Goal: Information Seeking & Learning: Learn about a topic

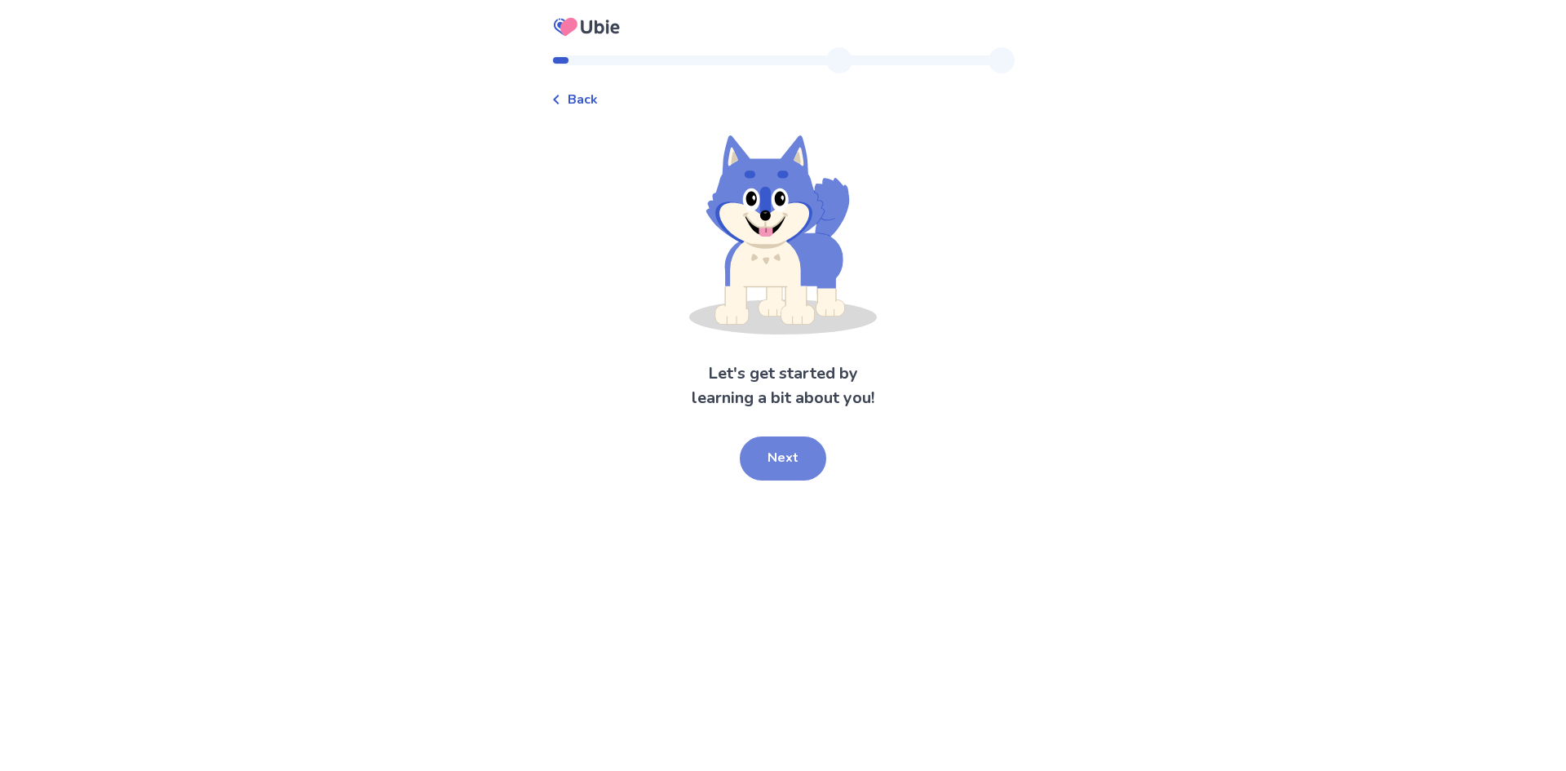
click at [788, 459] on button "Next" at bounding box center [783, 458] width 86 height 44
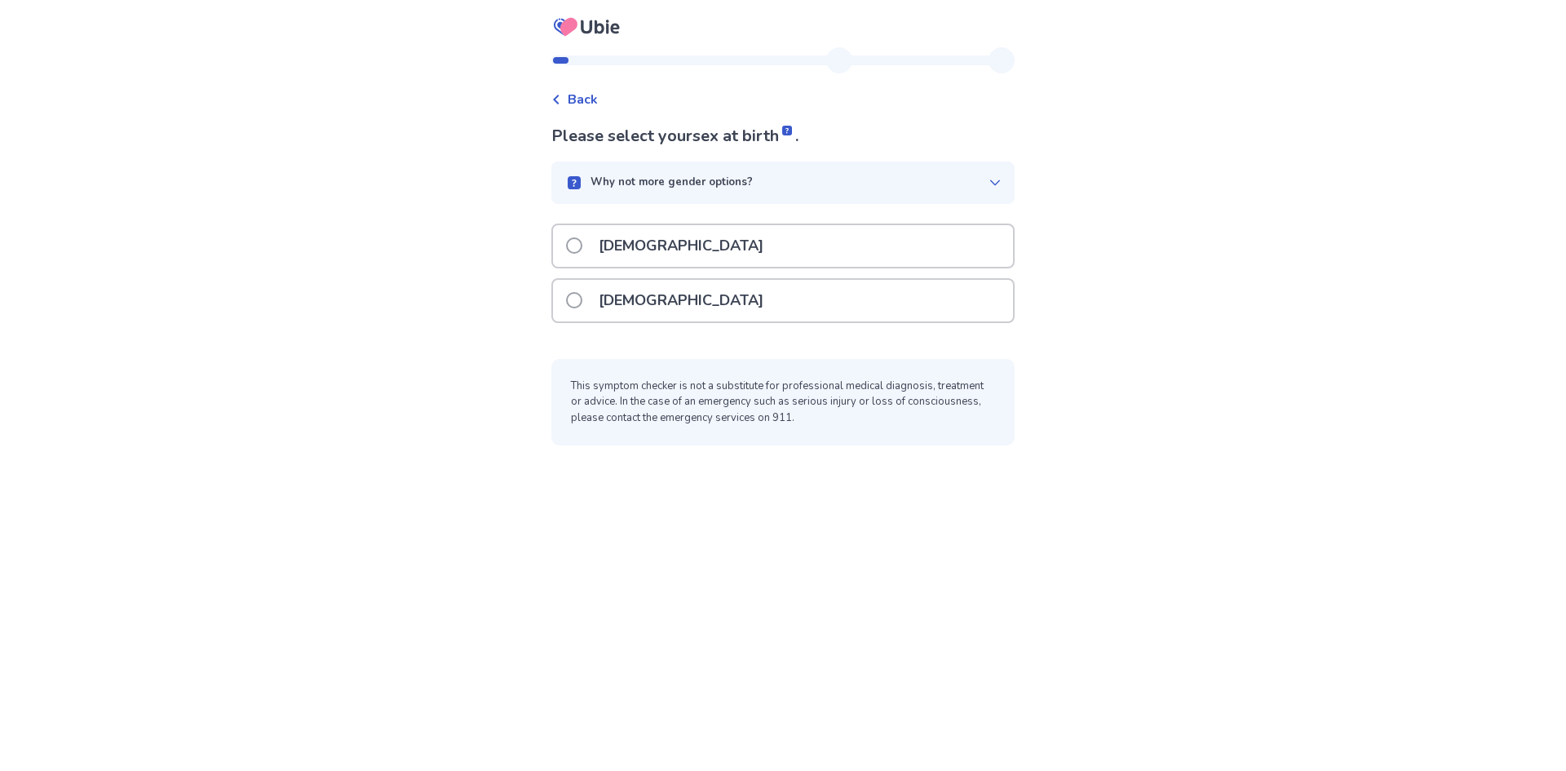
click at [688, 296] on div "[DEMOGRAPHIC_DATA]" at bounding box center [783, 301] width 460 height 42
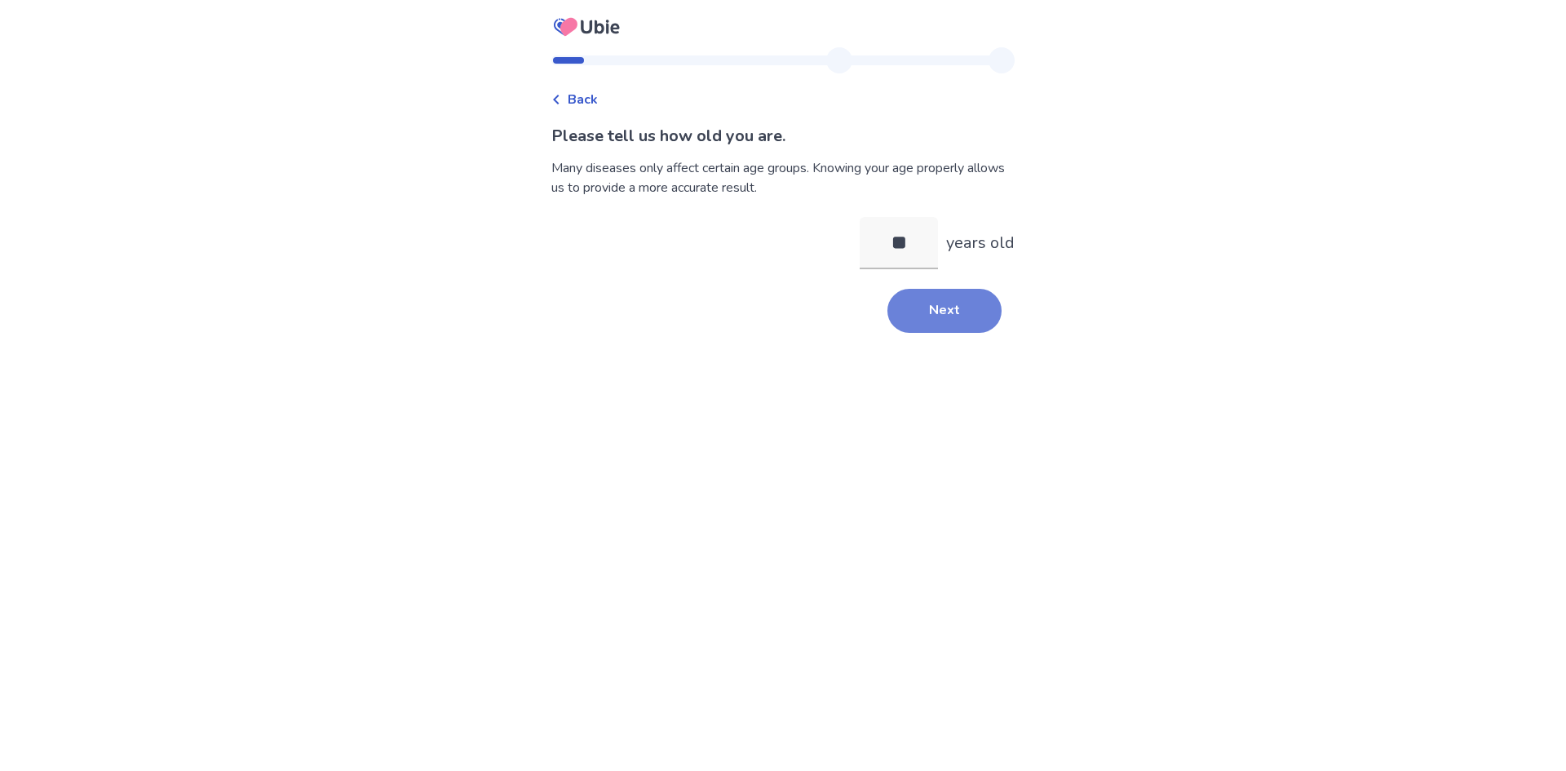
type input "**"
click at [937, 320] on button "Next" at bounding box center [944, 311] width 114 height 44
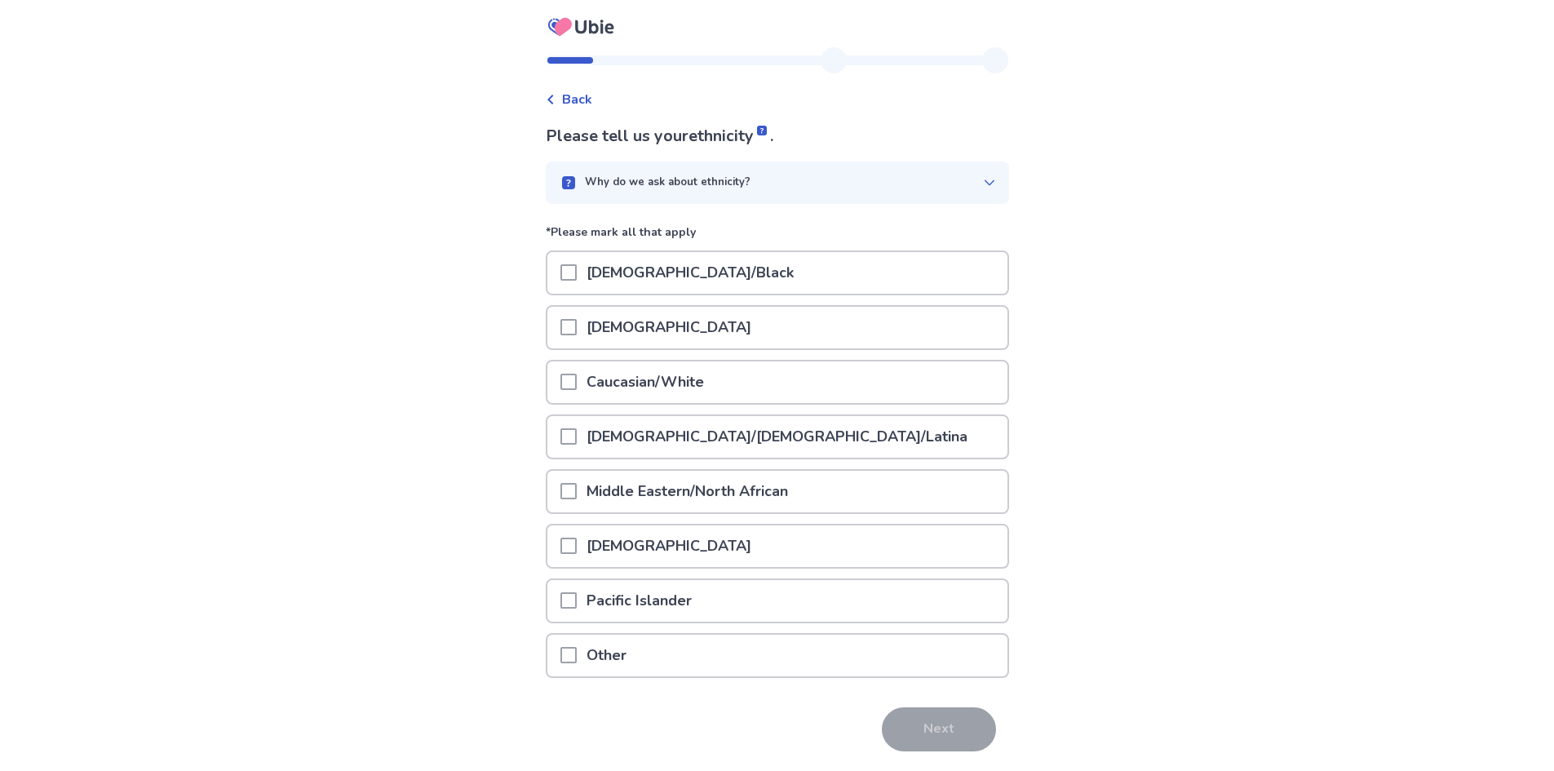
click at [757, 374] on div "Caucasian/White" at bounding box center [777, 382] width 460 height 42
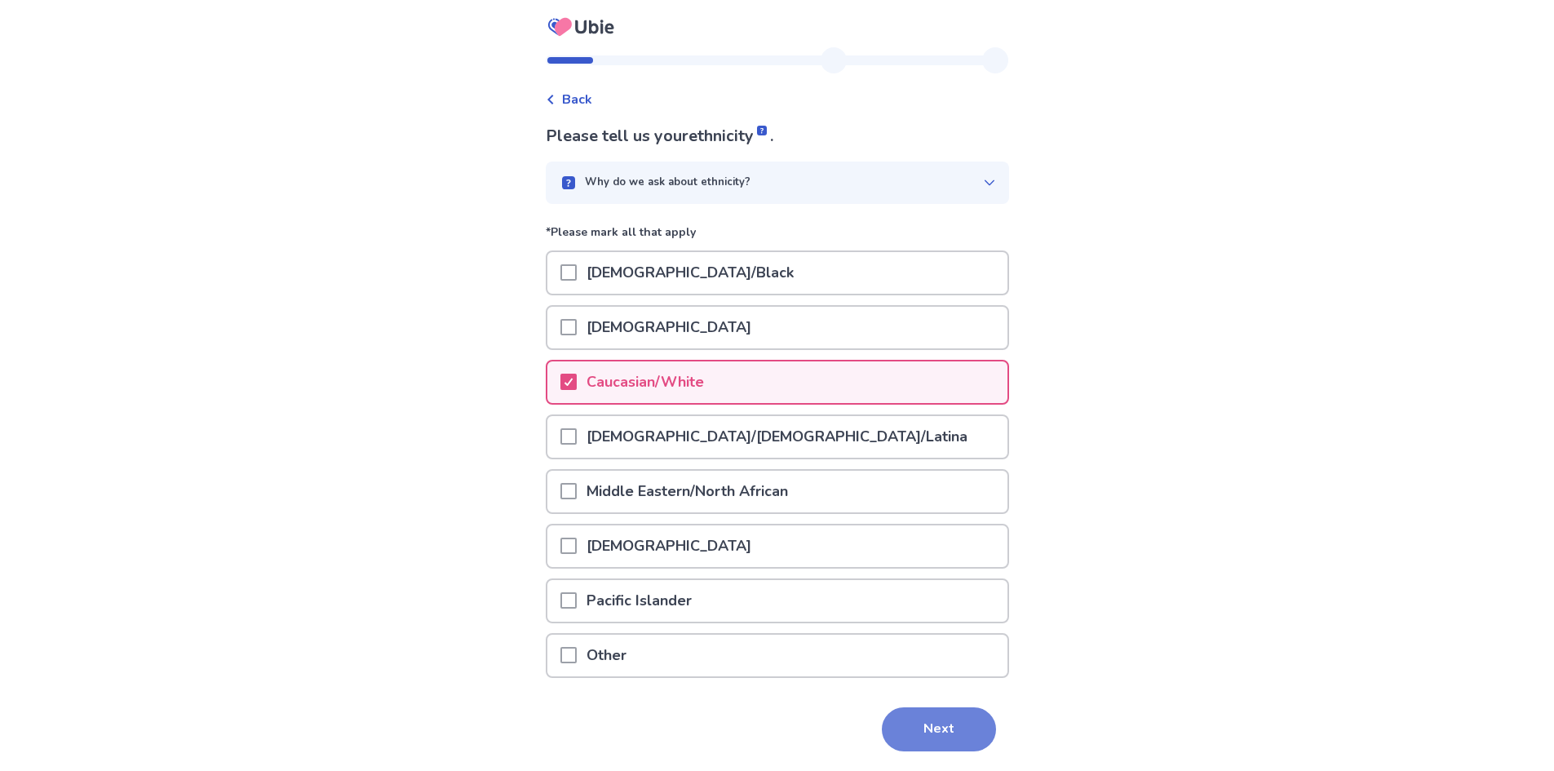
click at [956, 744] on button "Next" at bounding box center [939, 729] width 114 height 44
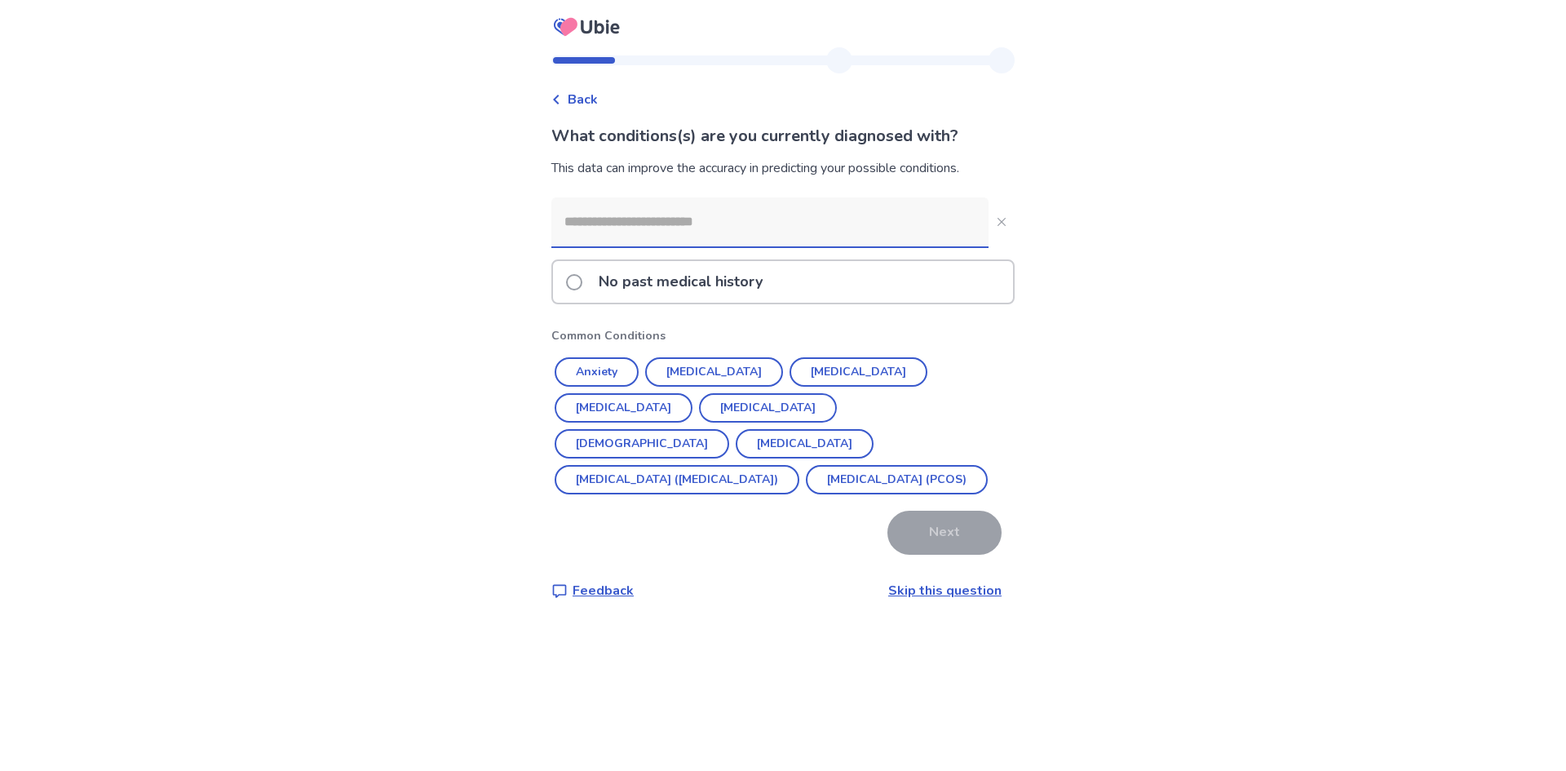
click at [690, 219] on input at bounding box center [769, 221] width 437 height 49
click at [613, 369] on button "Anxiety" at bounding box center [597, 371] width 84 height 29
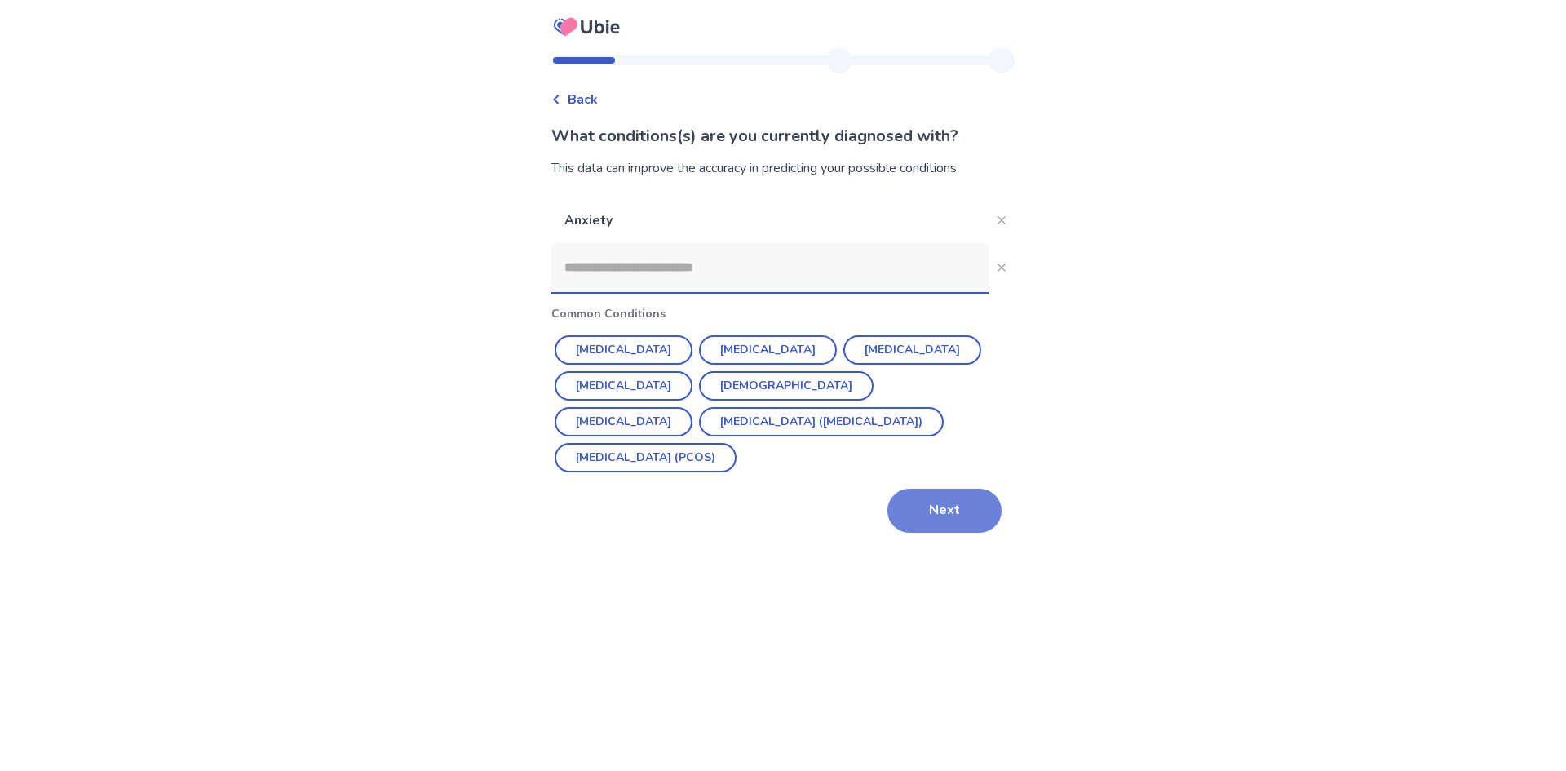
click at [944, 505] on button "Next" at bounding box center [944, 510] width 114 height 44
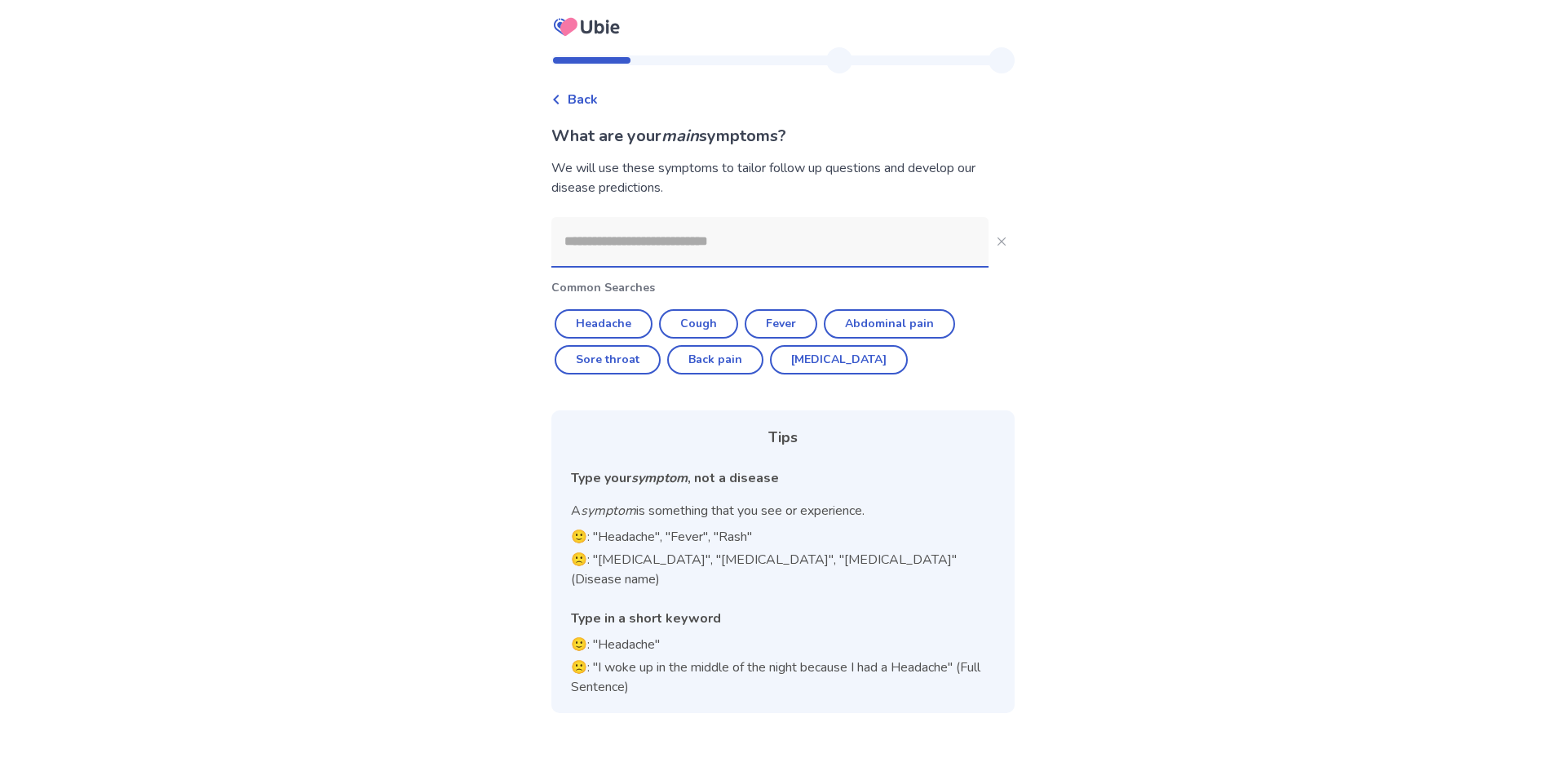
click at [670, 256] on input at bounding box center [769, 241] width 437 height 49
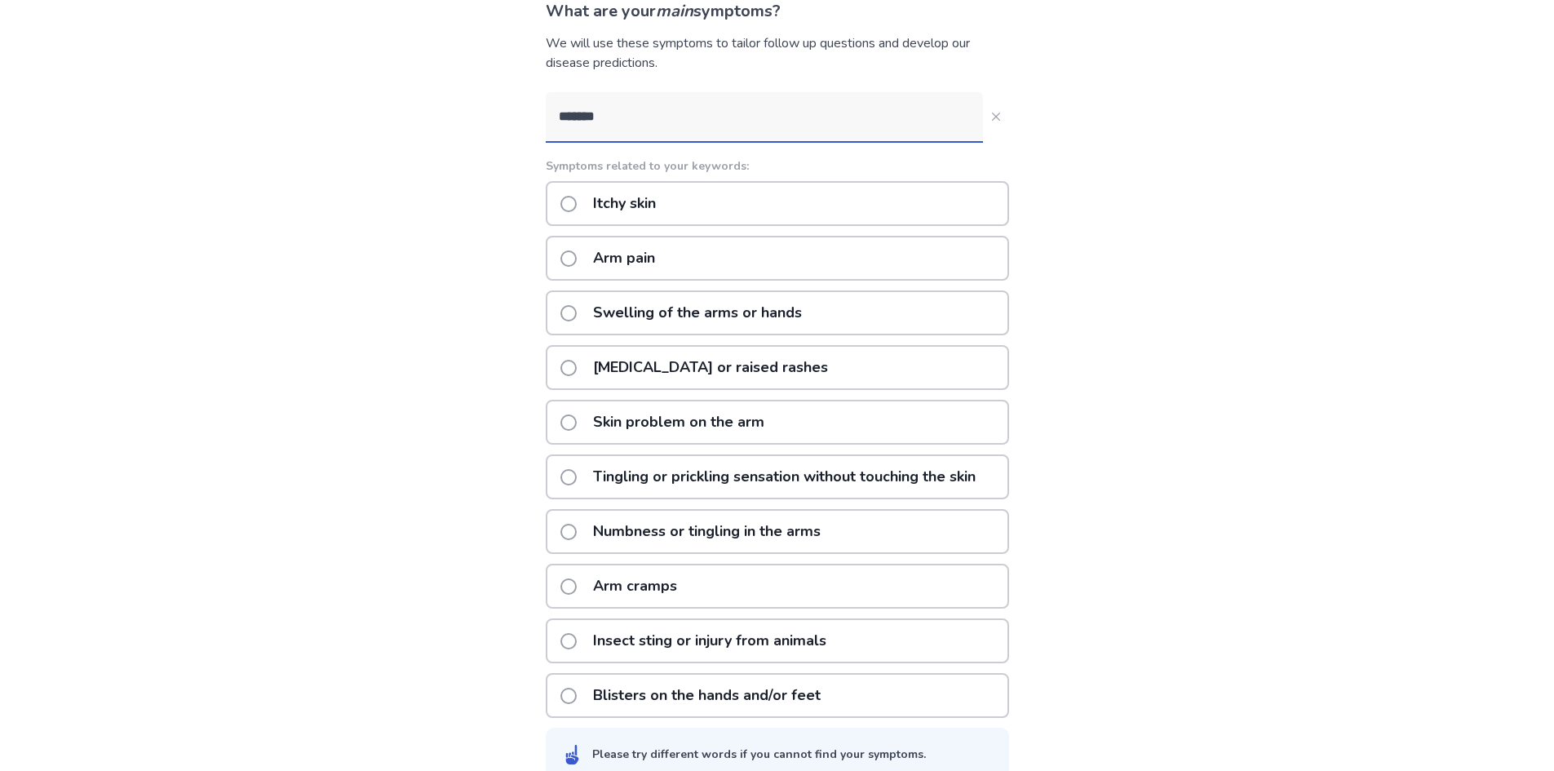
scroll to position [82, 0]
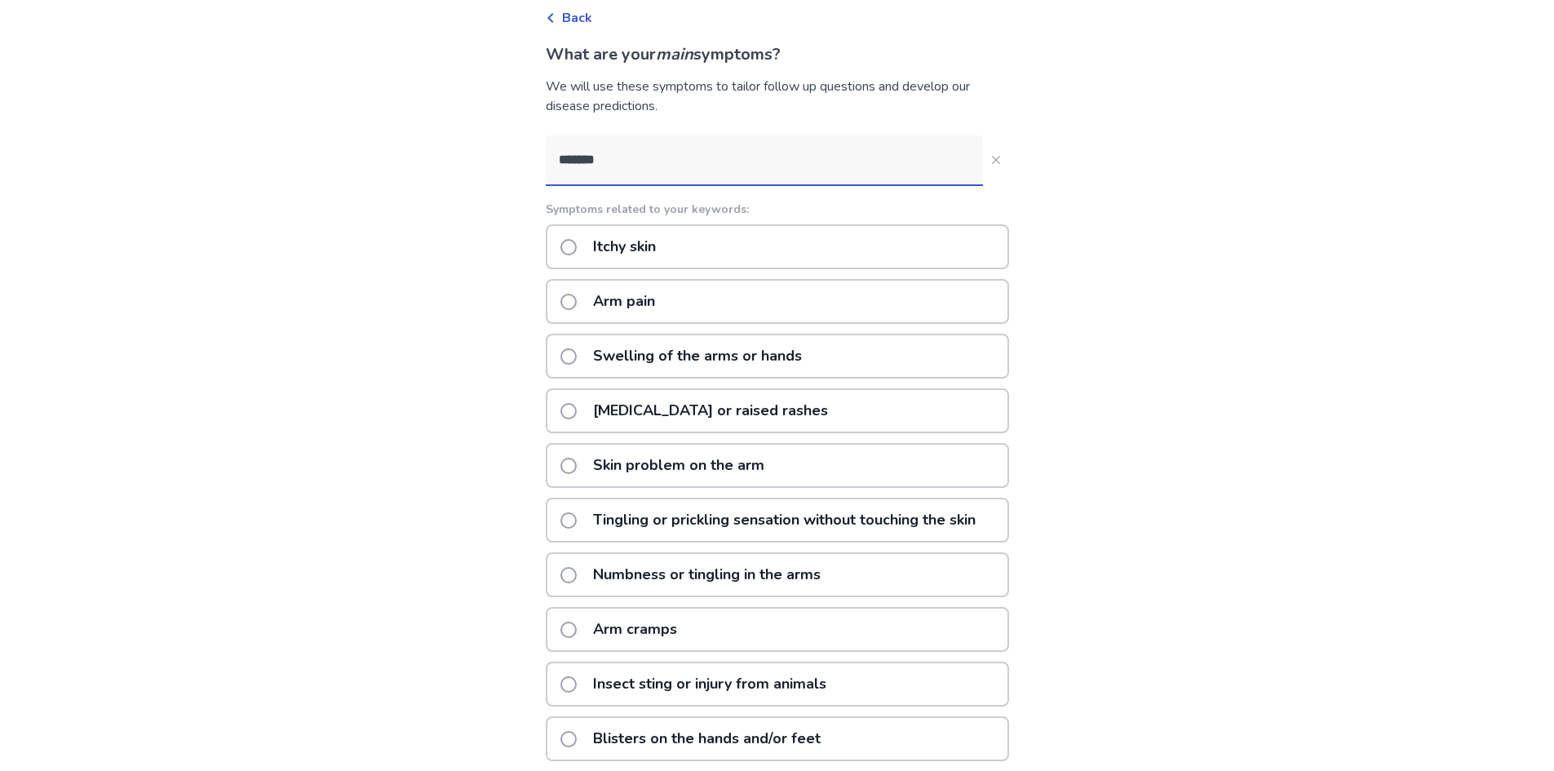
type input "*******"
click at [685, 313] on div "Arm pain" at bounding box center [777, 301] width 463 height 45
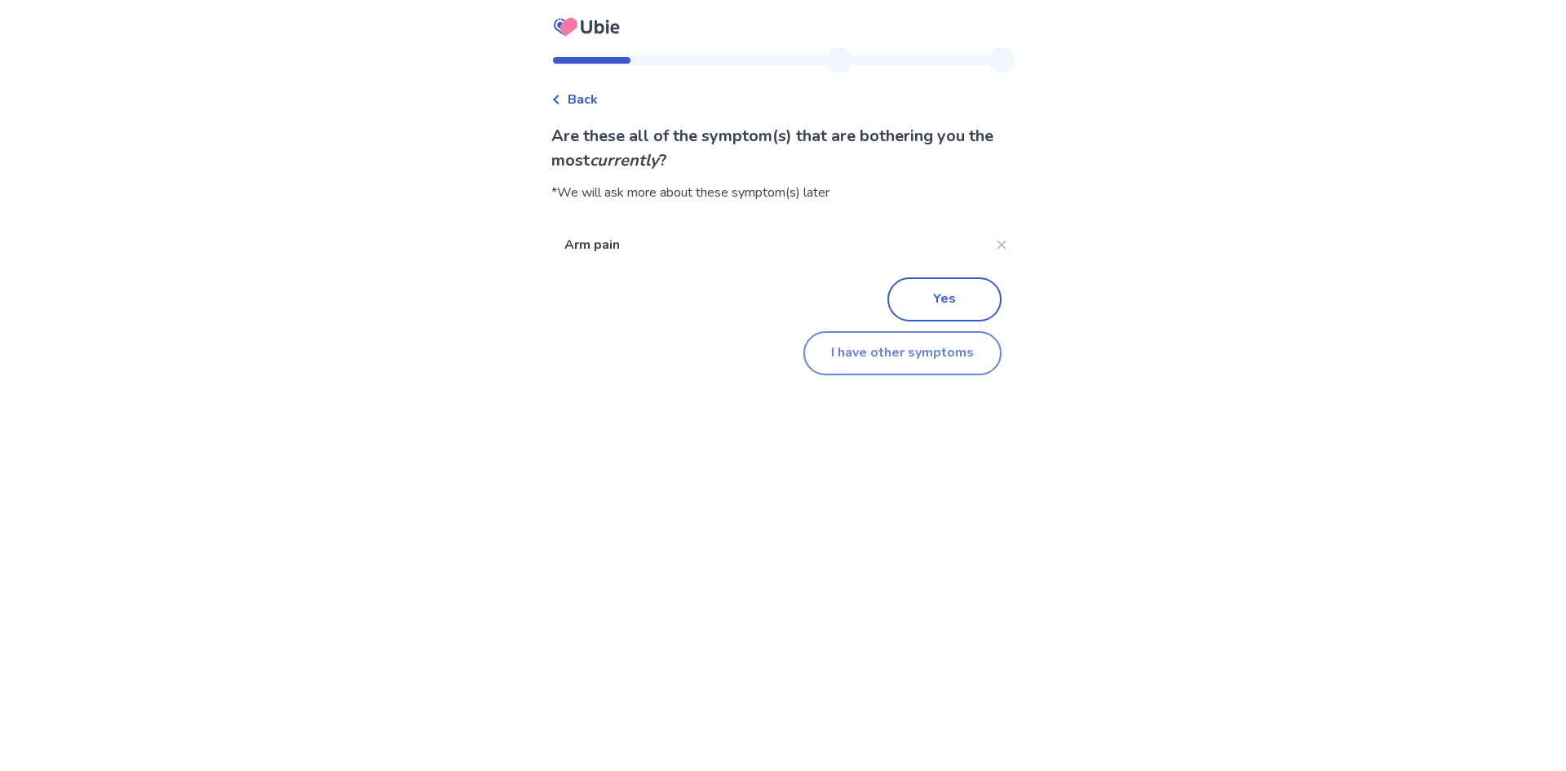
click at [899, 357] on button "I have other symptoms" at bounding box center [902, 353] width 198 height 44
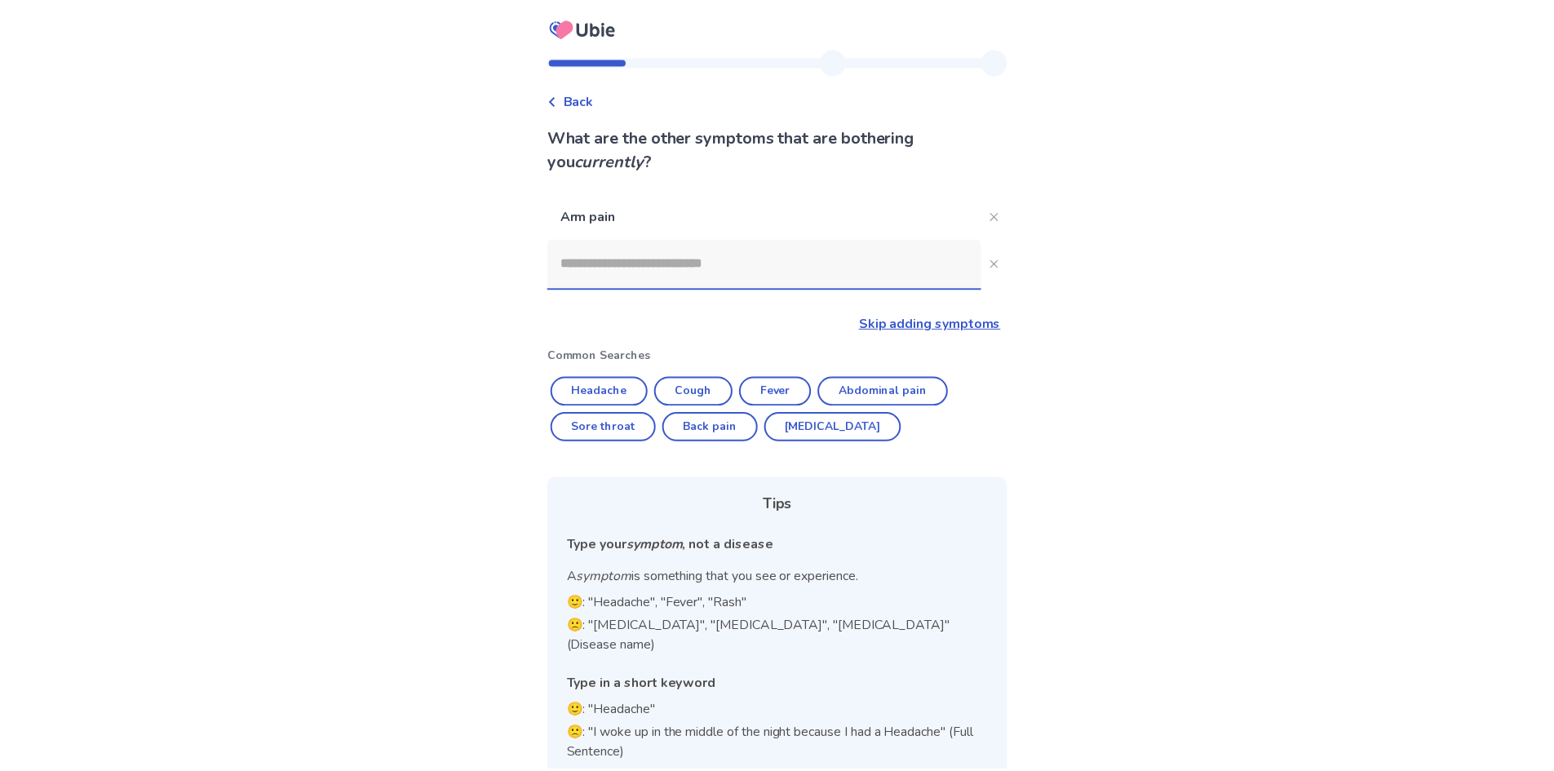
scroll to position [9, 0]
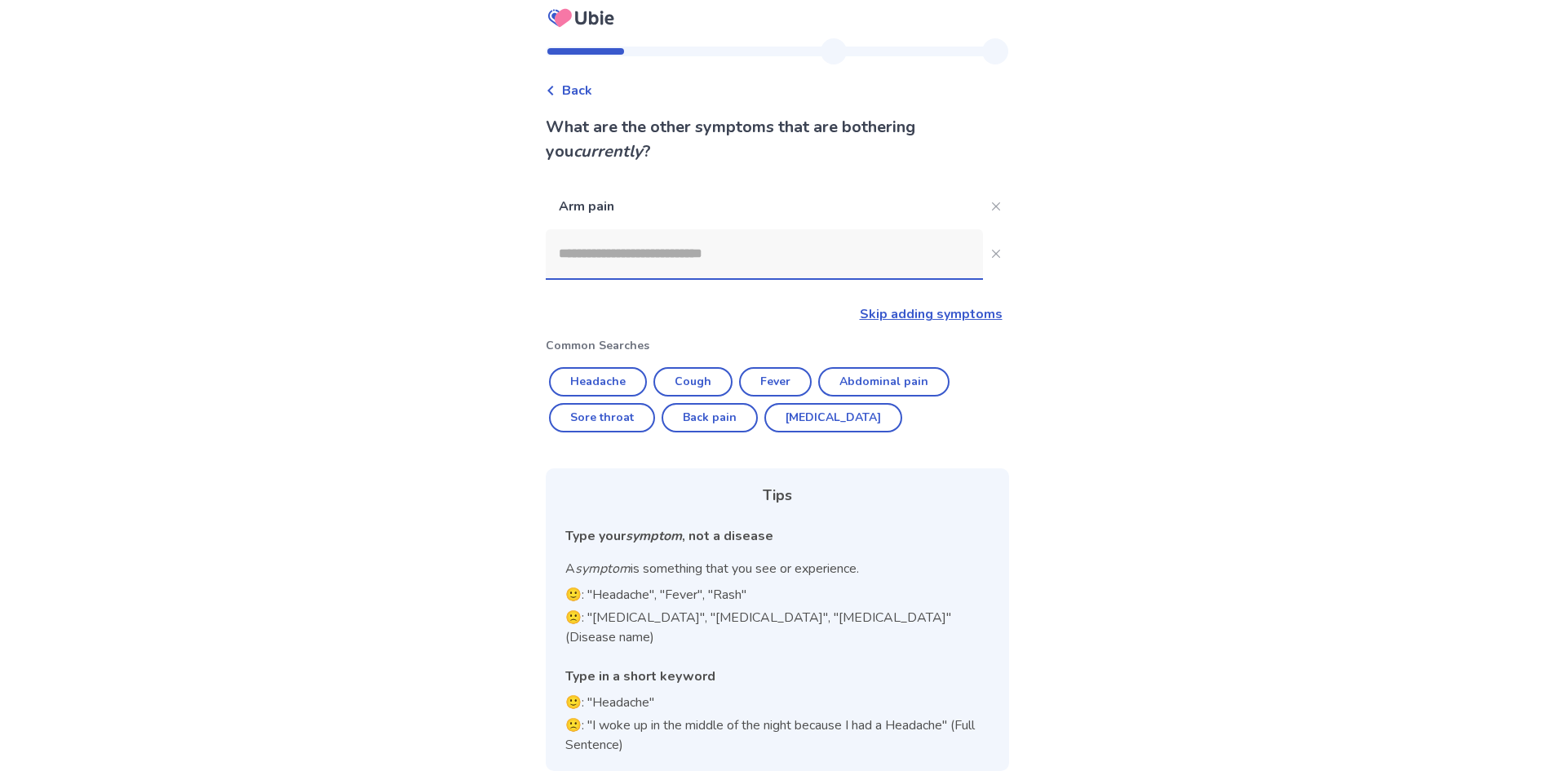
click at [621, 248] on input at bounding box center [764, 253] width 437 height 49
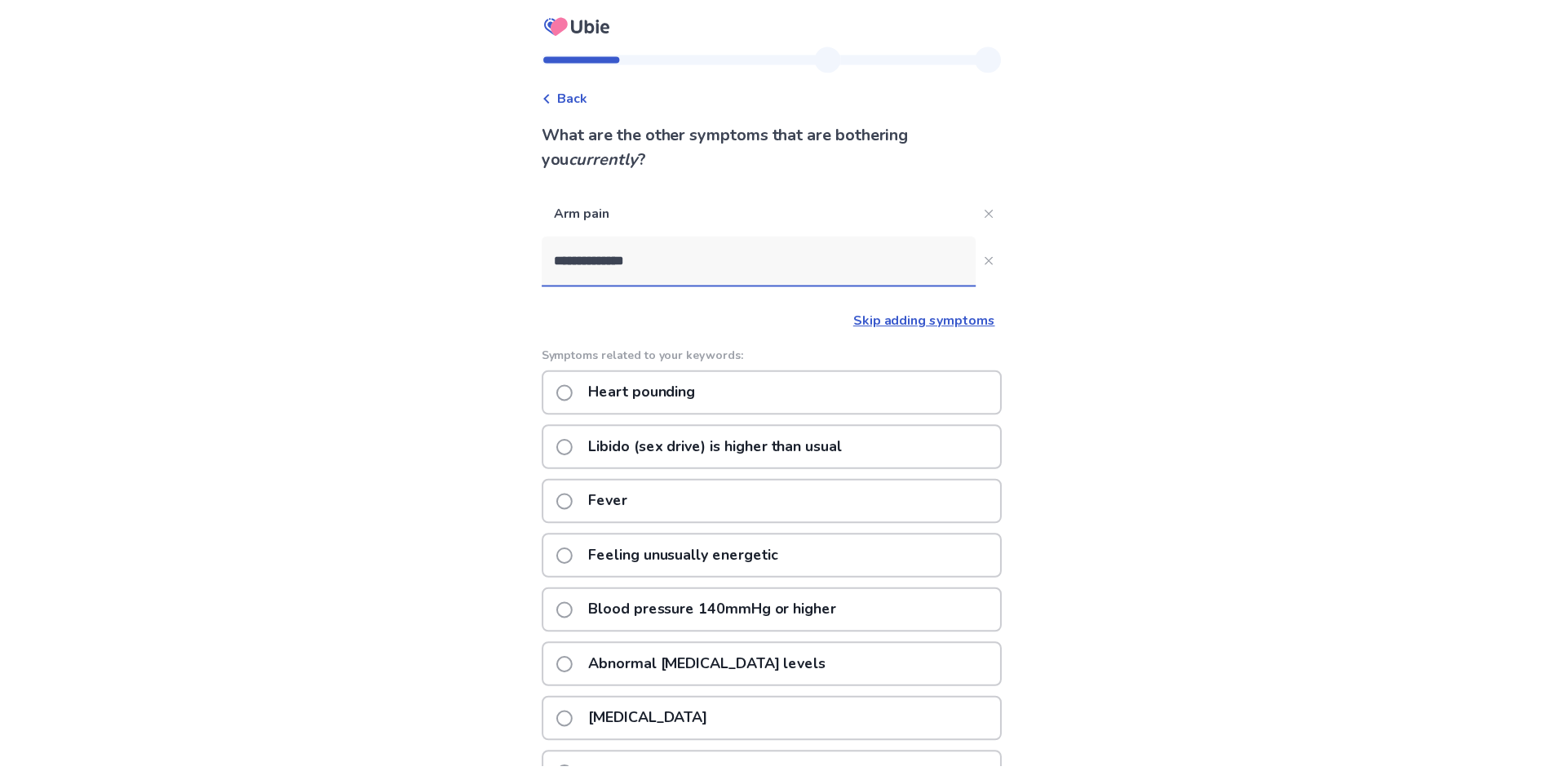
type input "**********"
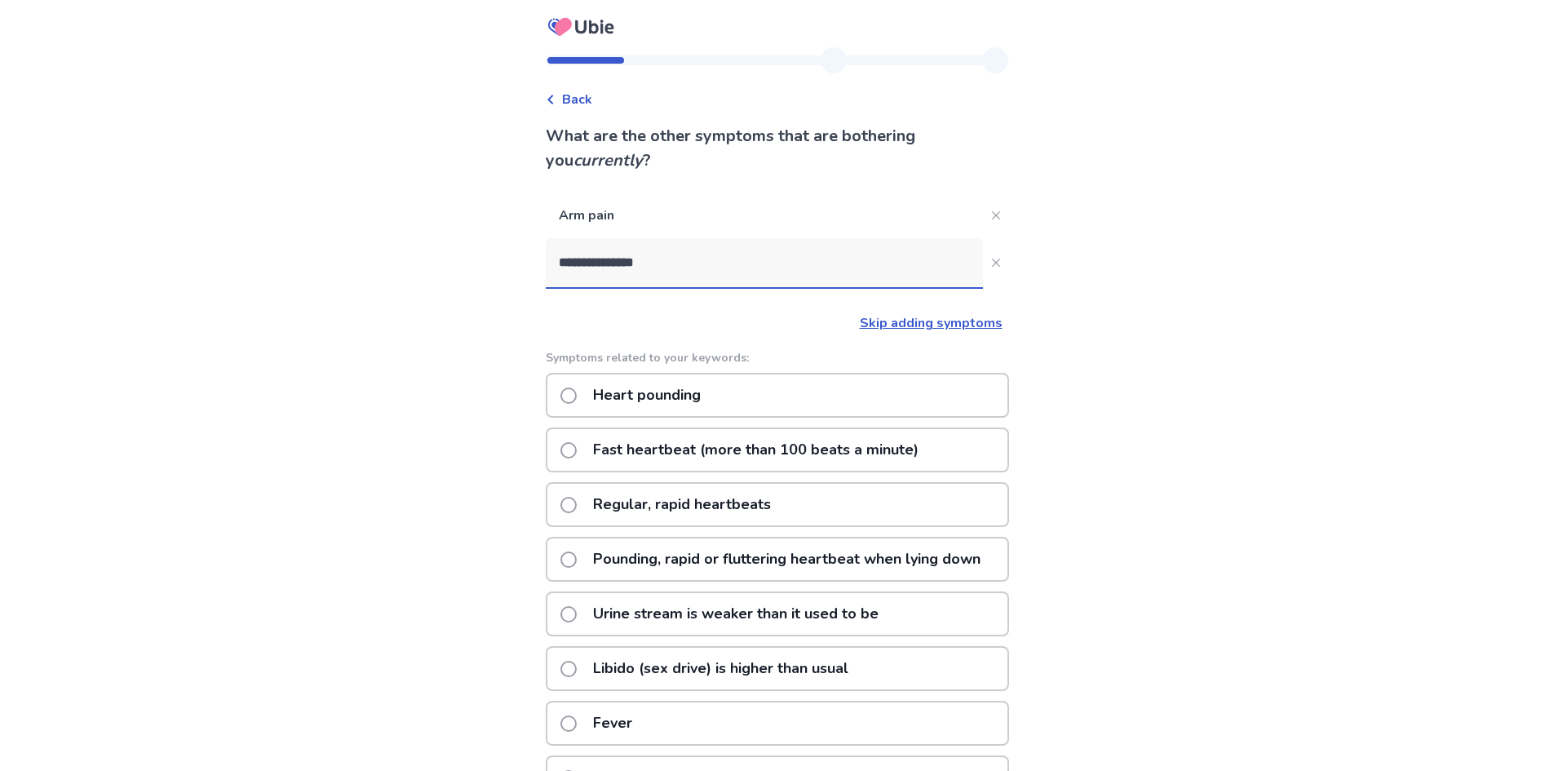
click at [701, 399] on p "Heart pounding" at bounding box center [646, 395] width 127 height 42
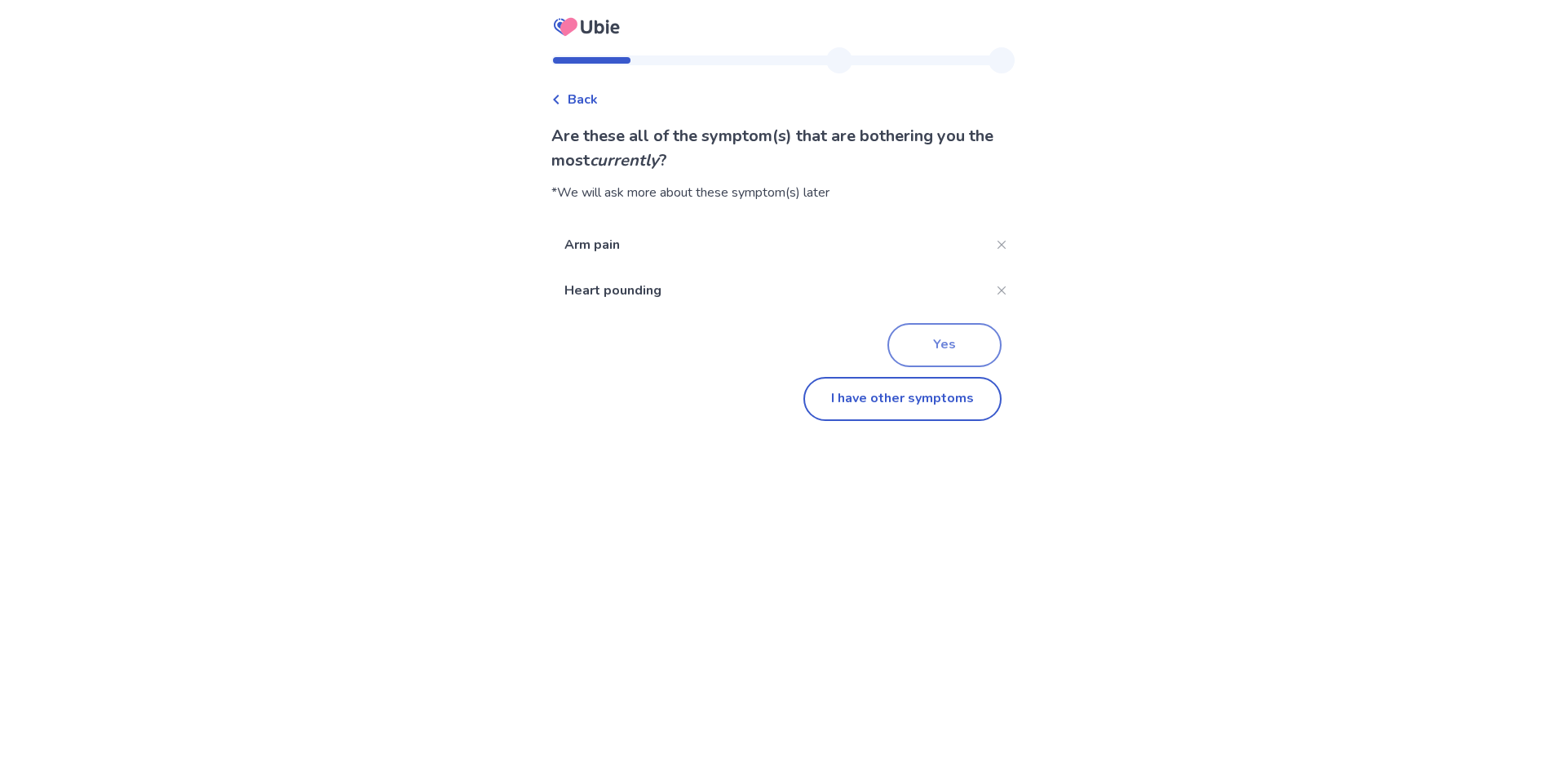
click at [915, 358] on button "Yes" at bounding box center [944, 345] width 114 height 44
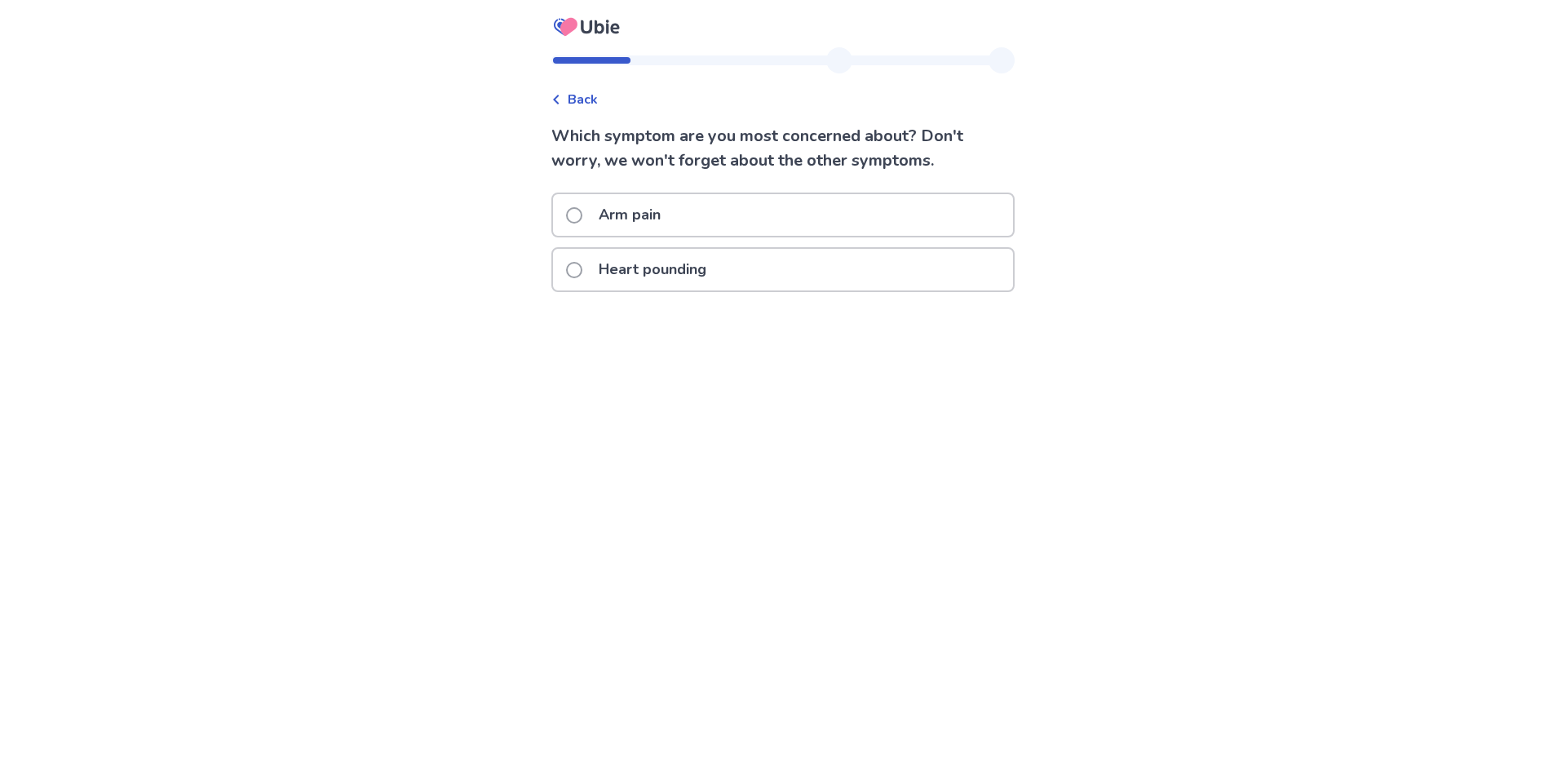
click at [593, 105] on span "Back" at bounding box center [583, 100] width 30 height 20
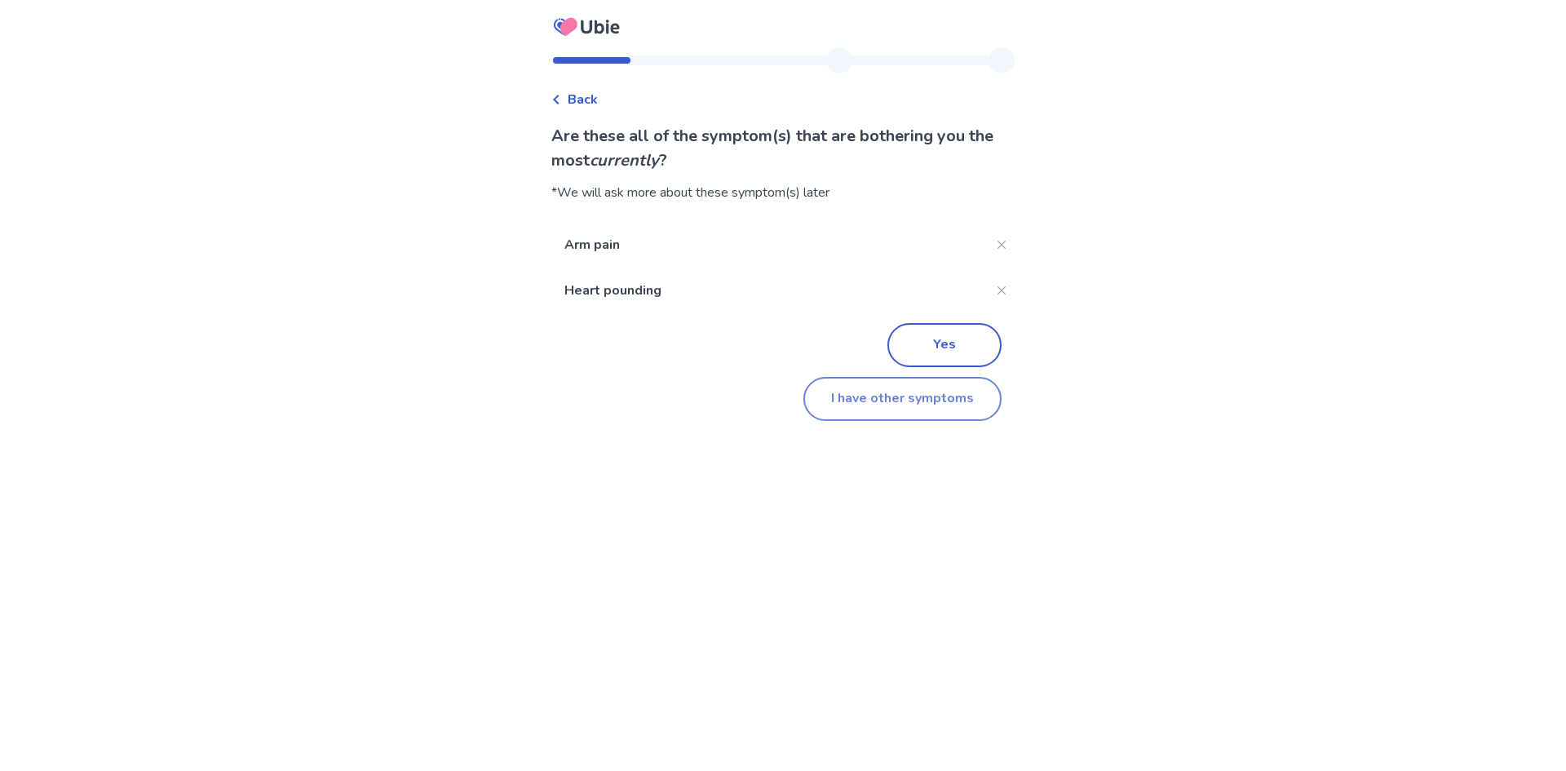
click at [851, 400] on button "I have other symptoms" at bounding box center [902, 399] width 198 height 44
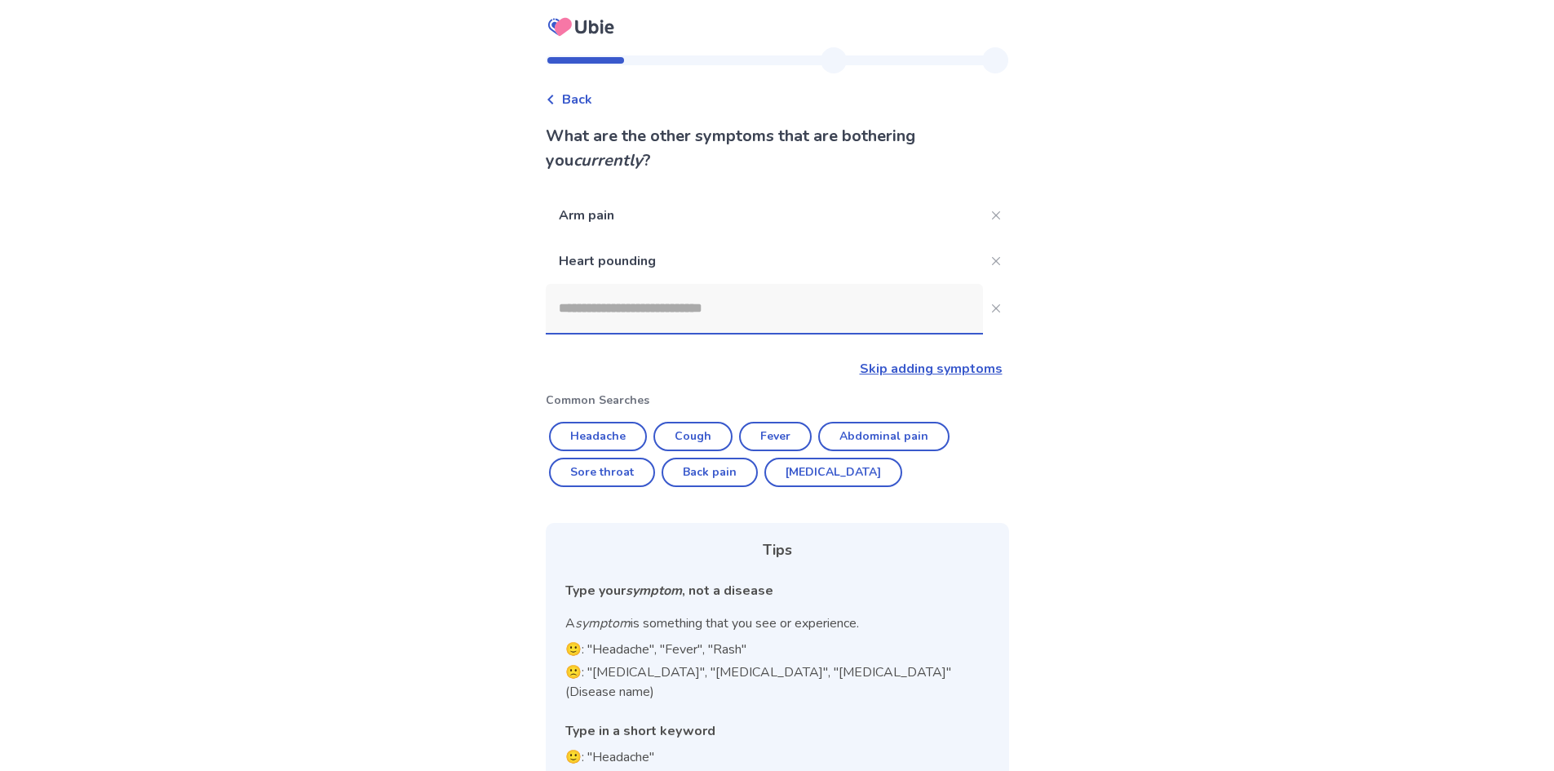
click at [673, 323] on input at bounding box center [764, 308] width 437 height 49
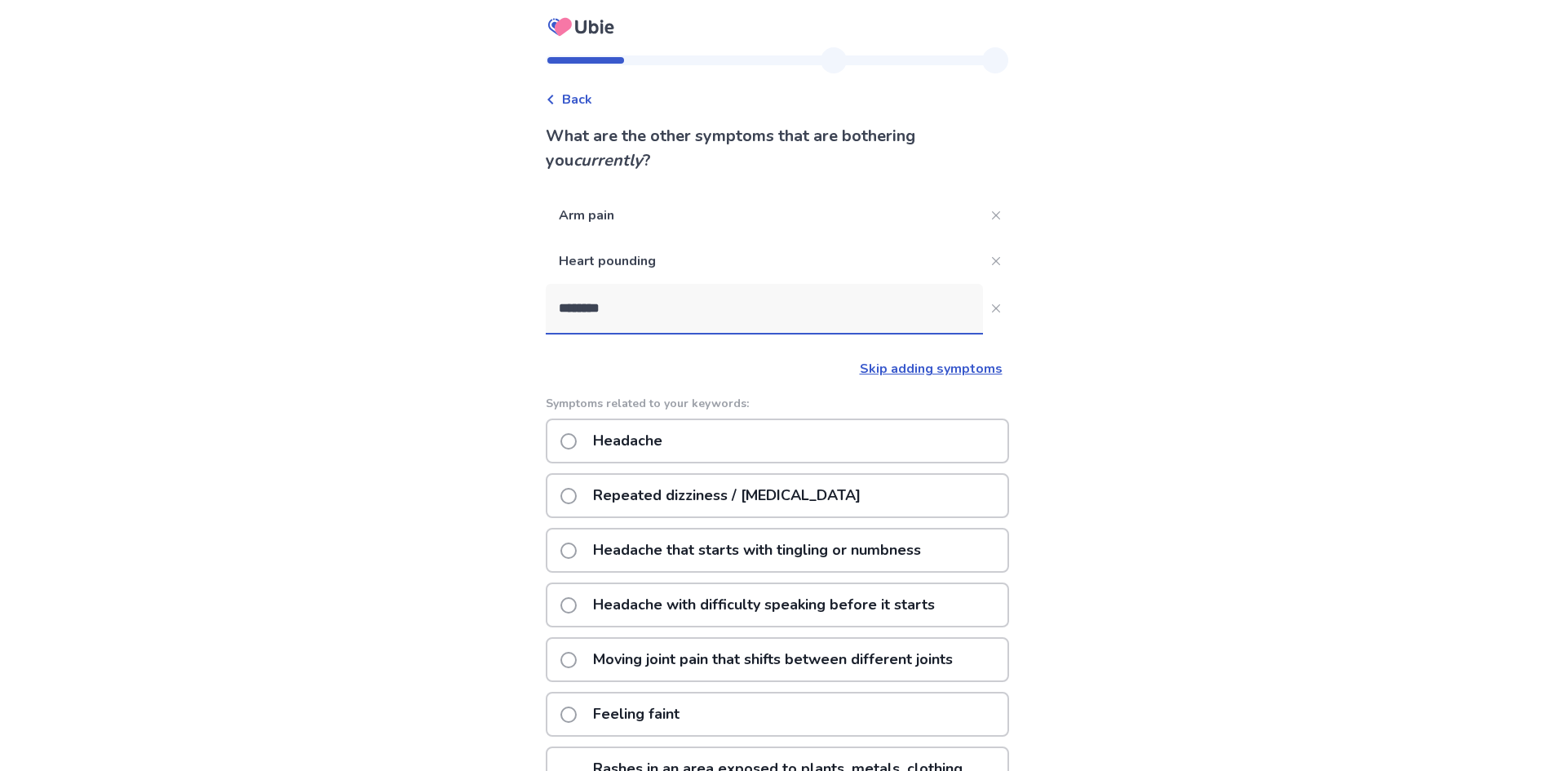
type input "********"
click at [751, 452] on div "Headache" at bounding box center [777, 440] width 463 height 45
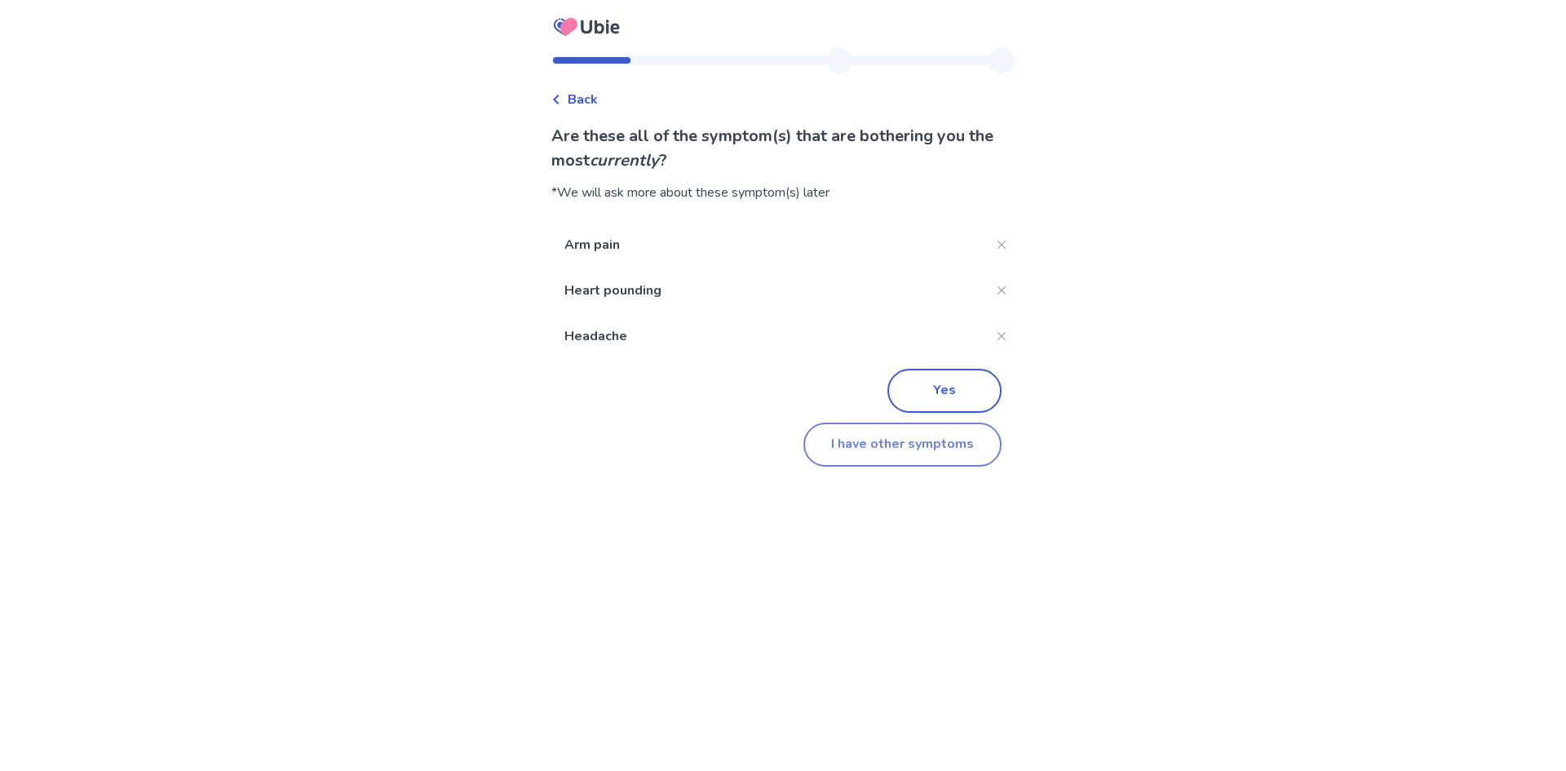
click at [906, 450] on button "I have other symptoms" at bounding box center [902, 444] width 198 height 44
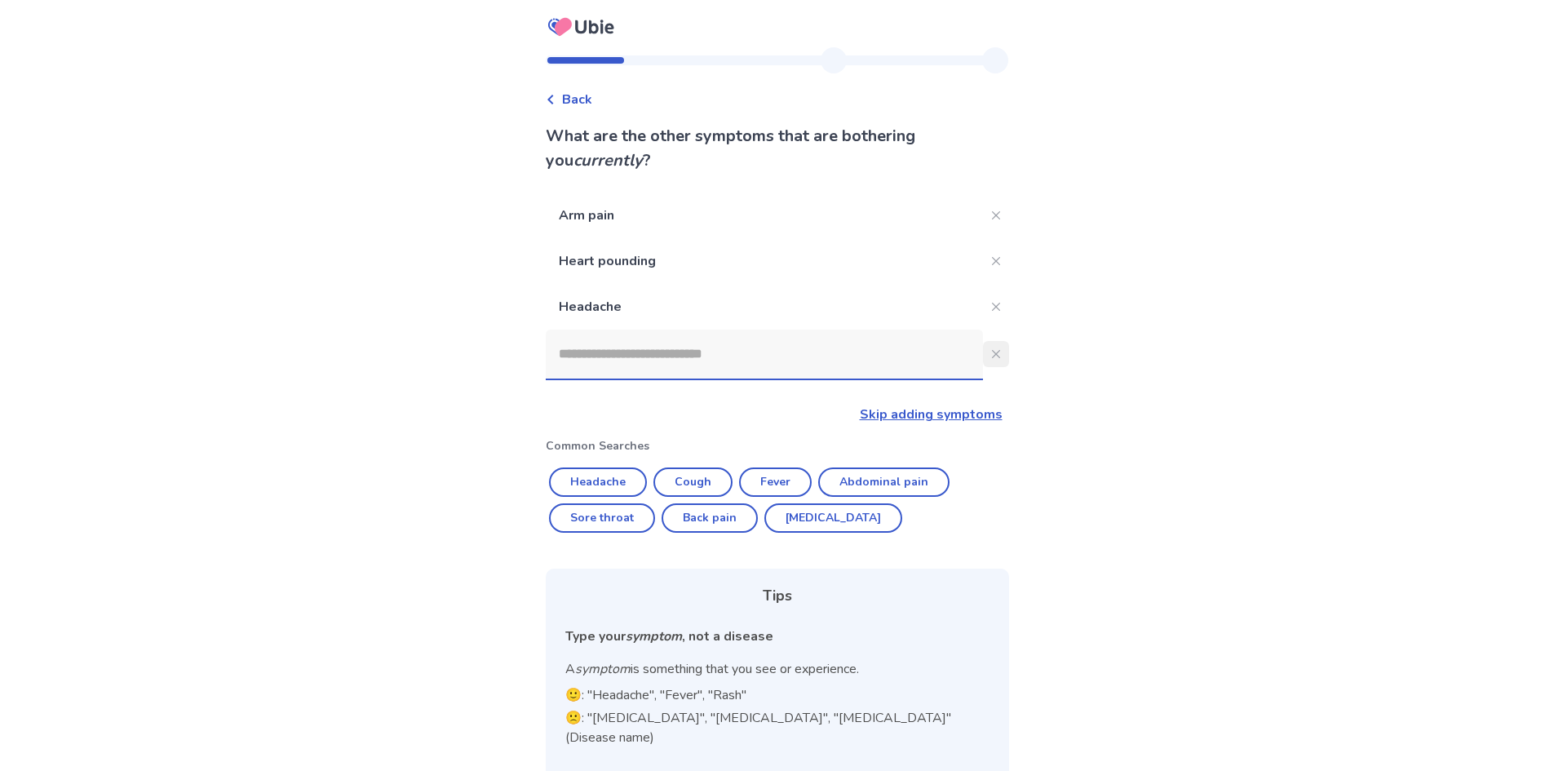
click at [983, 356] on button "Close" at bounding box center [996, 354] width 26 height 26
click at [993, 354] on button "Close" at bounding box center [996, 354] width 26 height 26
click at [694, 316] on p "Headache" at bounding box center [764, 307] width 437 height 46
click at [690, 334] on input at bounding box center [764, 353] width 437 height 49
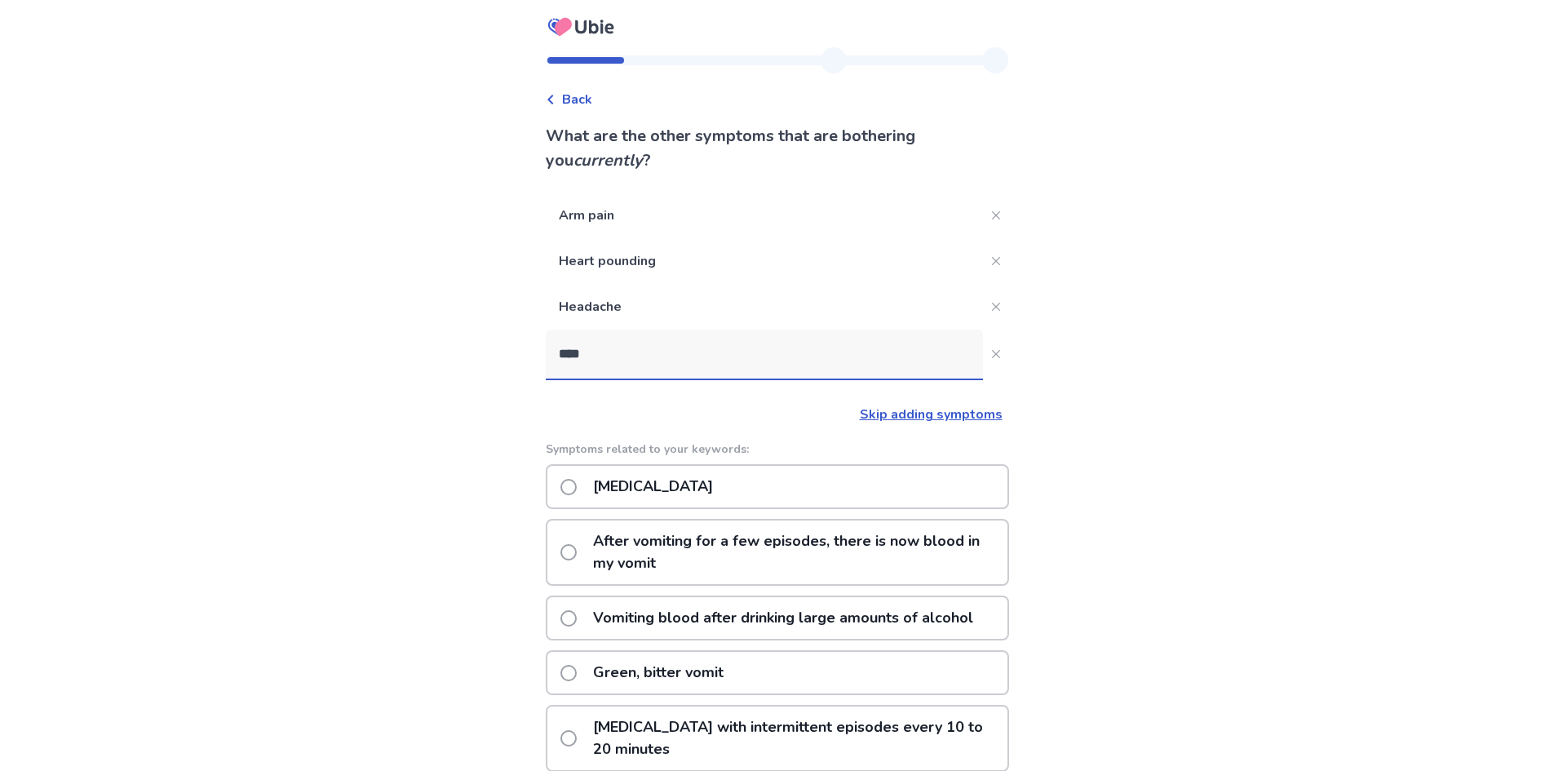
type input "*****"
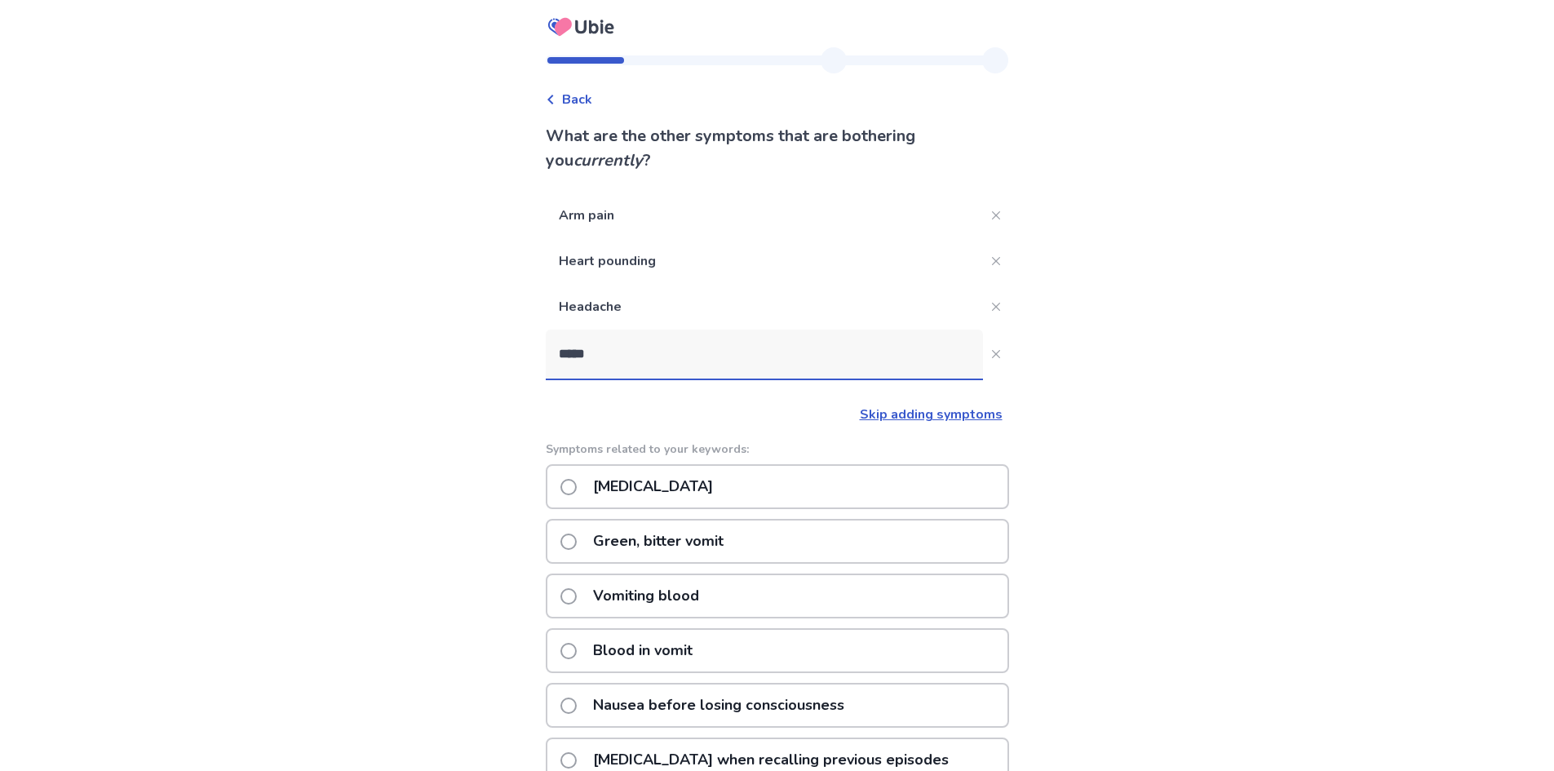
click at [723, 502] on p "Nausea or vomiting" at bounding box center [652, 487] width 139 height 42
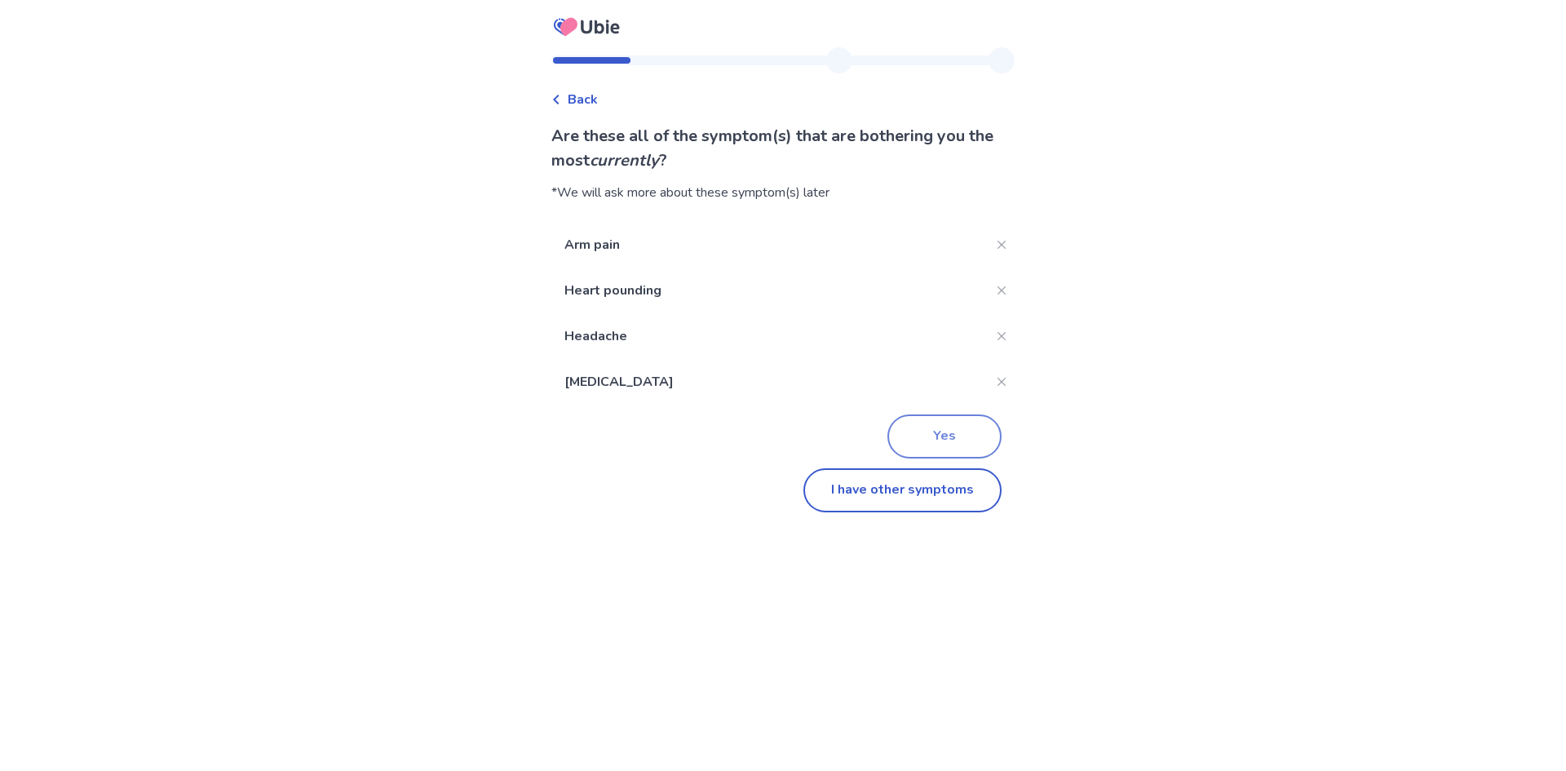
click at [928, 443] on button "Yes" at bounding box center [944, 436] width 114 height 44
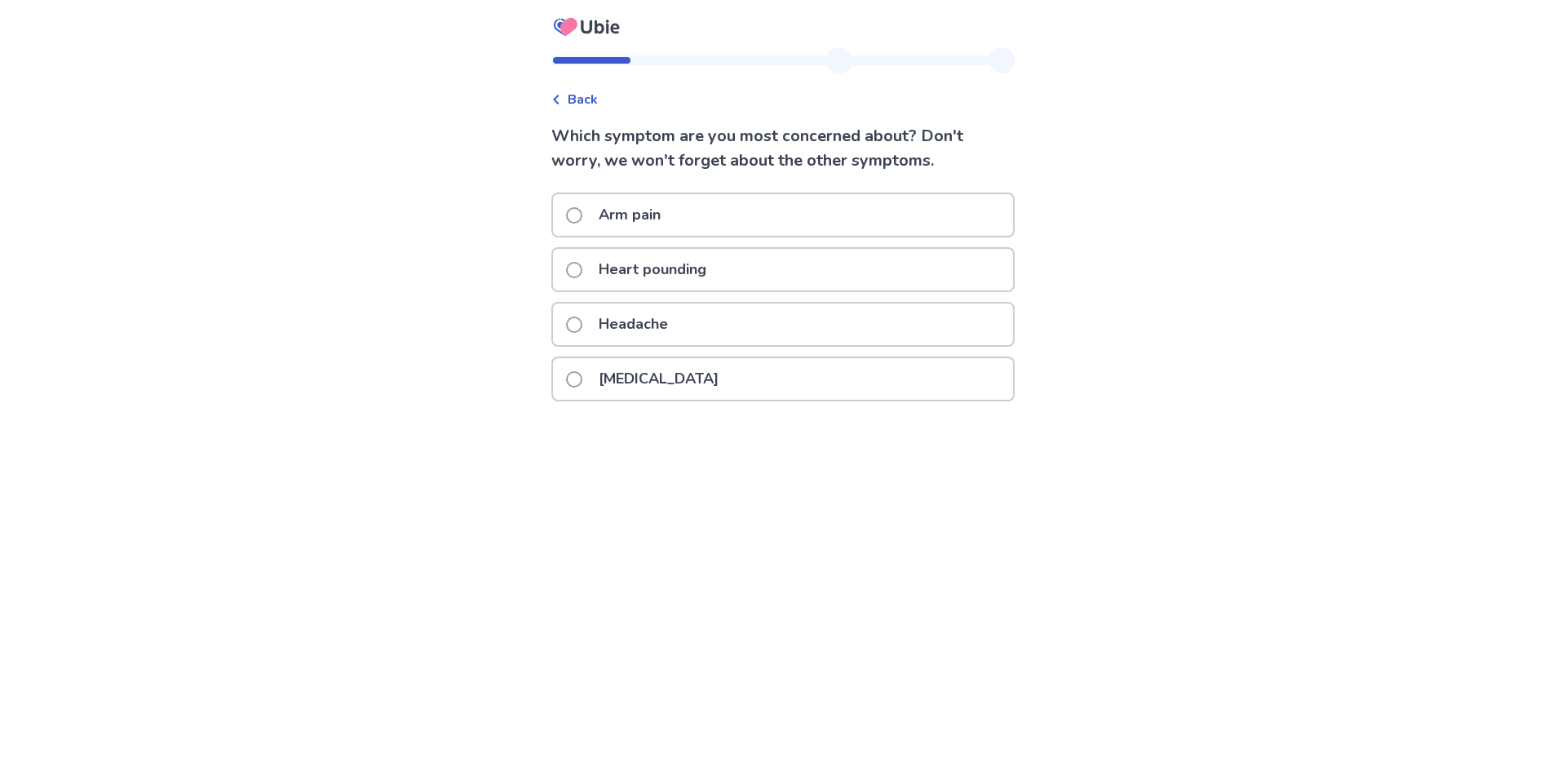
click at [654, 219] on p "Arm pain" at bounding box center [630, 215] width 82 height 42
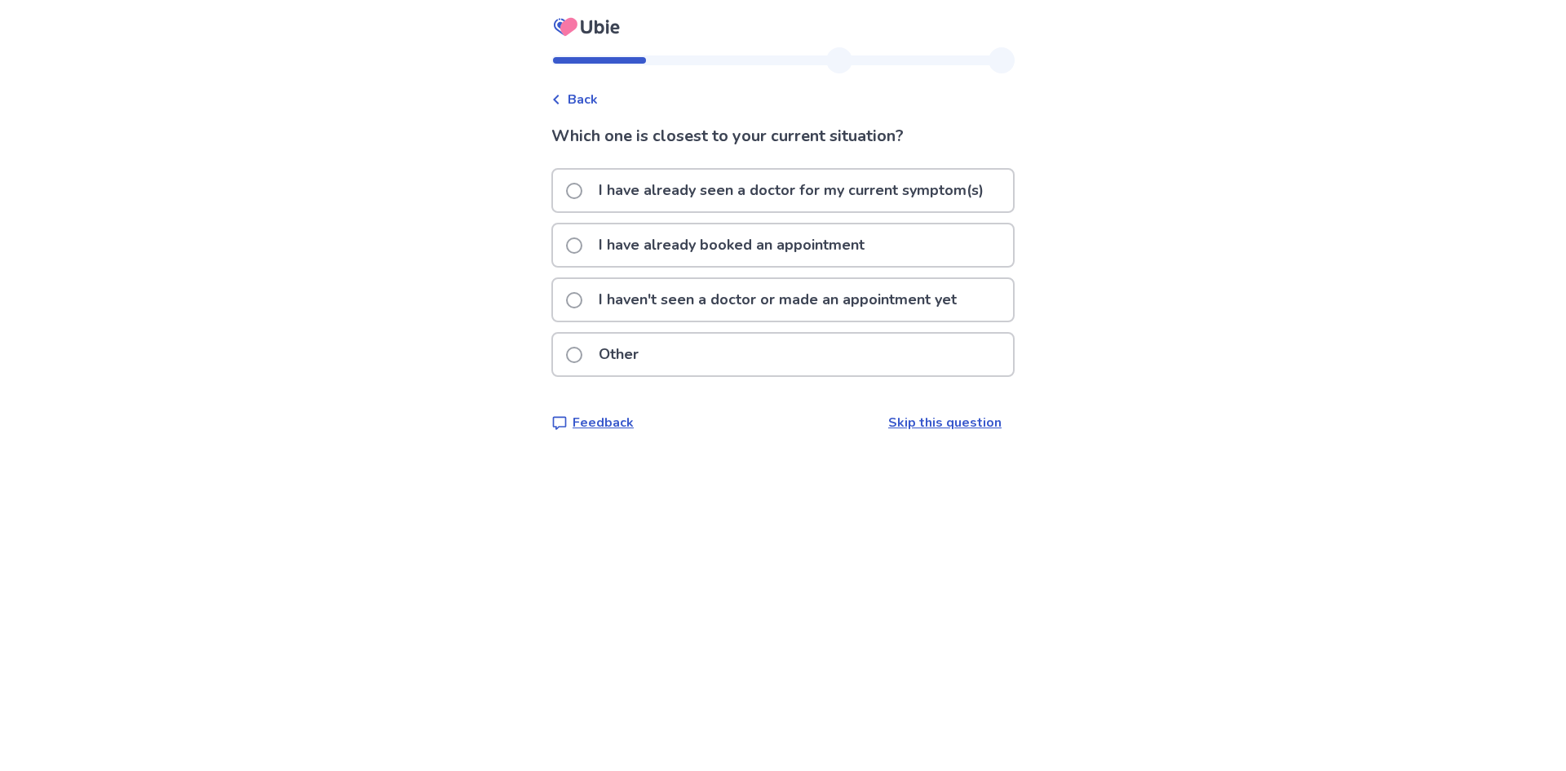
click at [785, 171] on p "I have already seen a doctor for my current symptom(s)" at bounding box center [791, 191] width 404 height 42
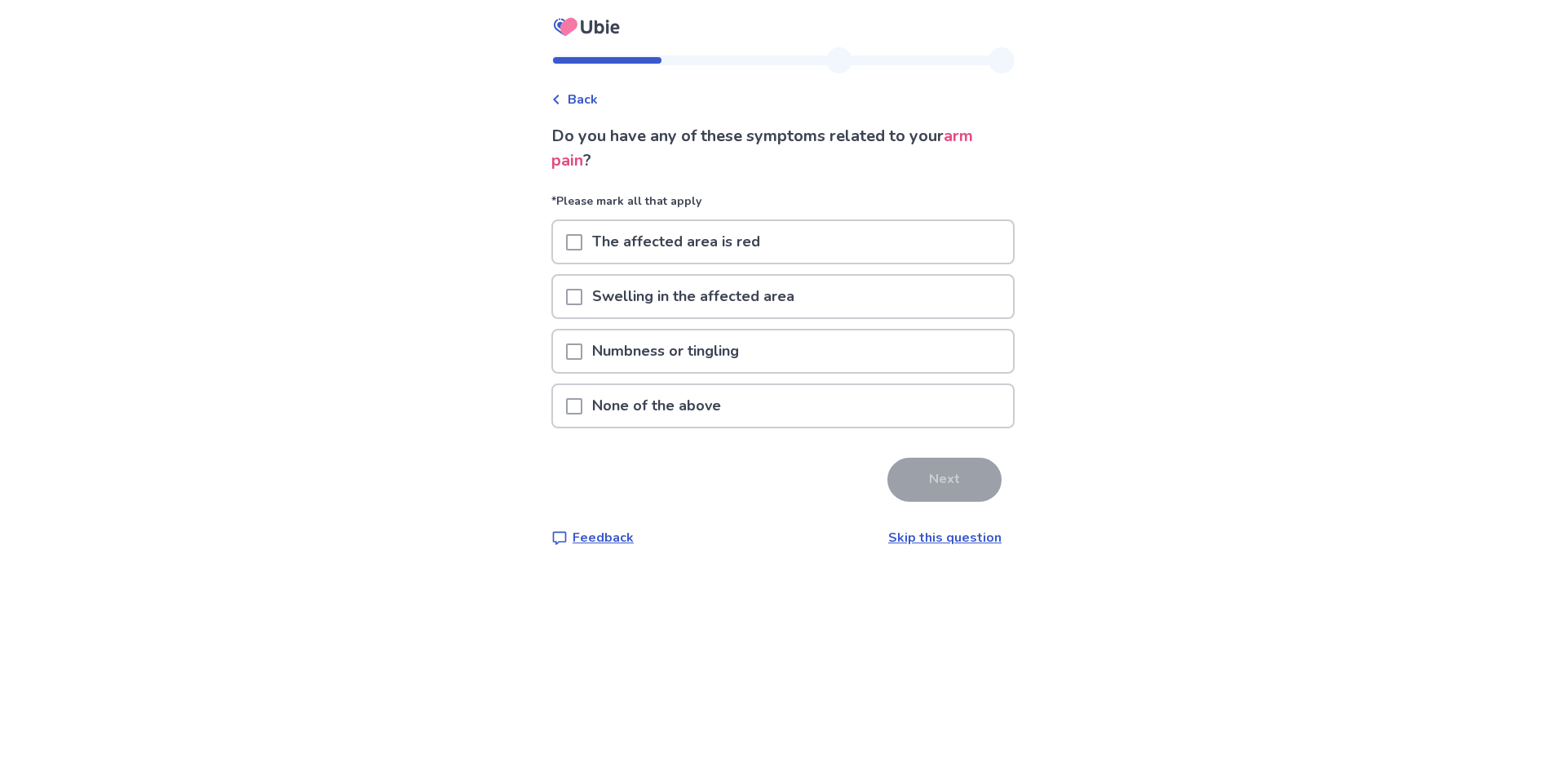
click at [618, 404] on p "None of the above" at bounding box center [656, 406] width 148 height 42
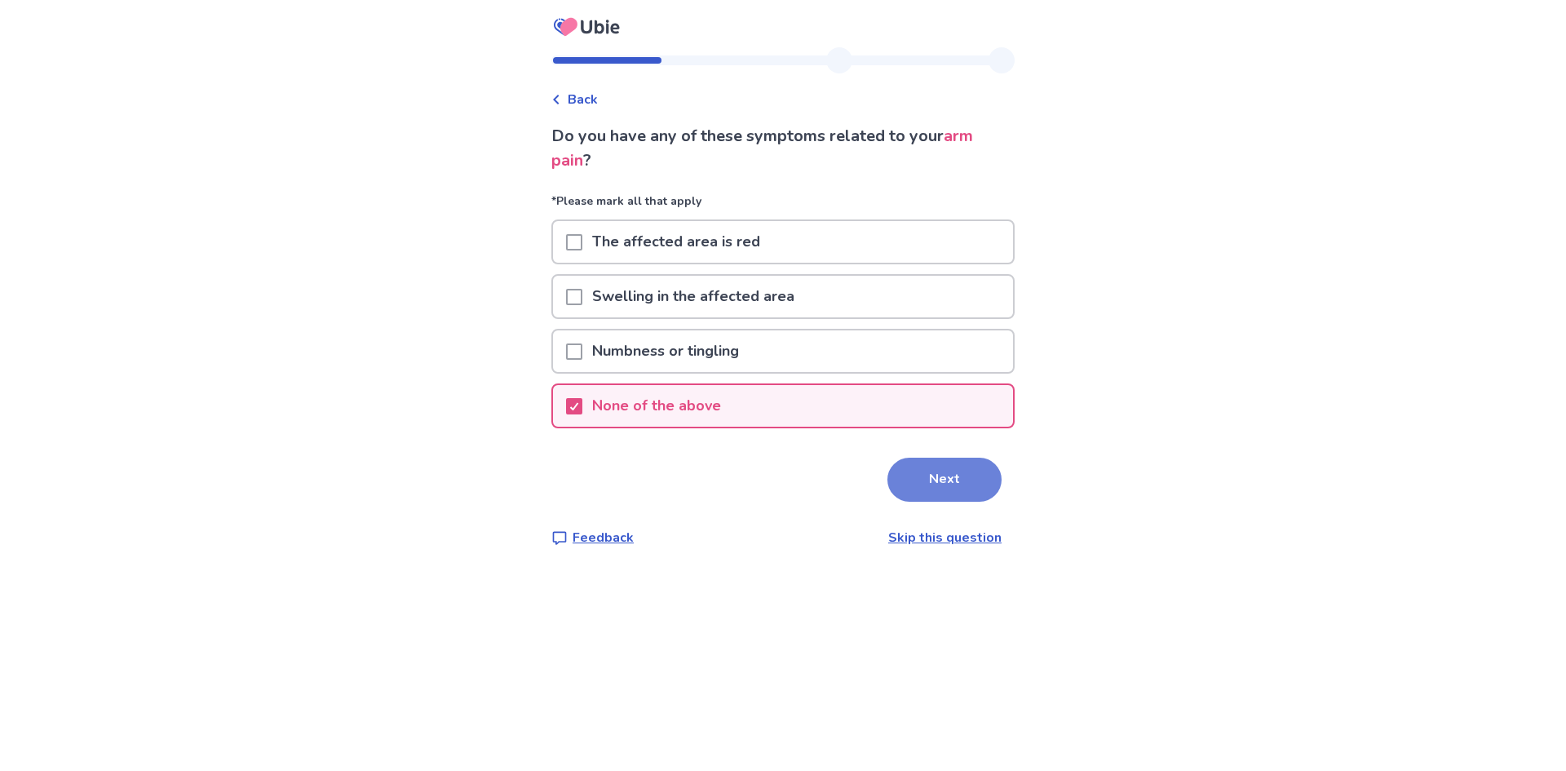
click at [941, 480] on button "Next" at bounding box center [944, 479] width 114 height 44
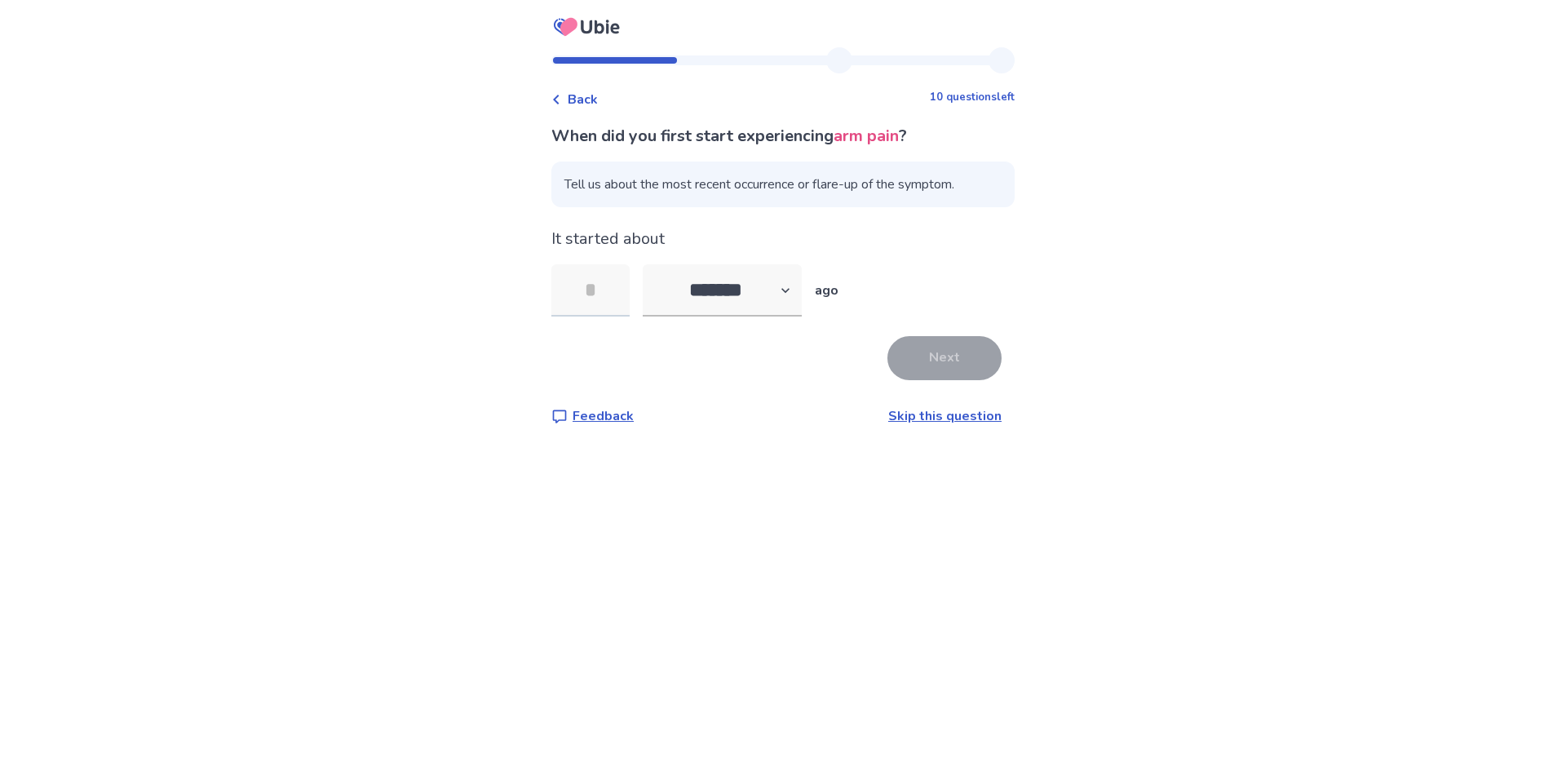
click at [603, 298] on input "tel" at bounding box center [590, 290] width 78 height 52
click at [704, 297] on select "******* ****** ******* ******** *******" at bounding box center [722, 290] width 159 height 52
select select "*"
click at [652, 264] on select "******* ****** ******* ******** *******" at bounding box center [722, 290] width 159 height 52
click at [594, 300] on input "tel" at bounding box center [590, 290] width 78 height 52
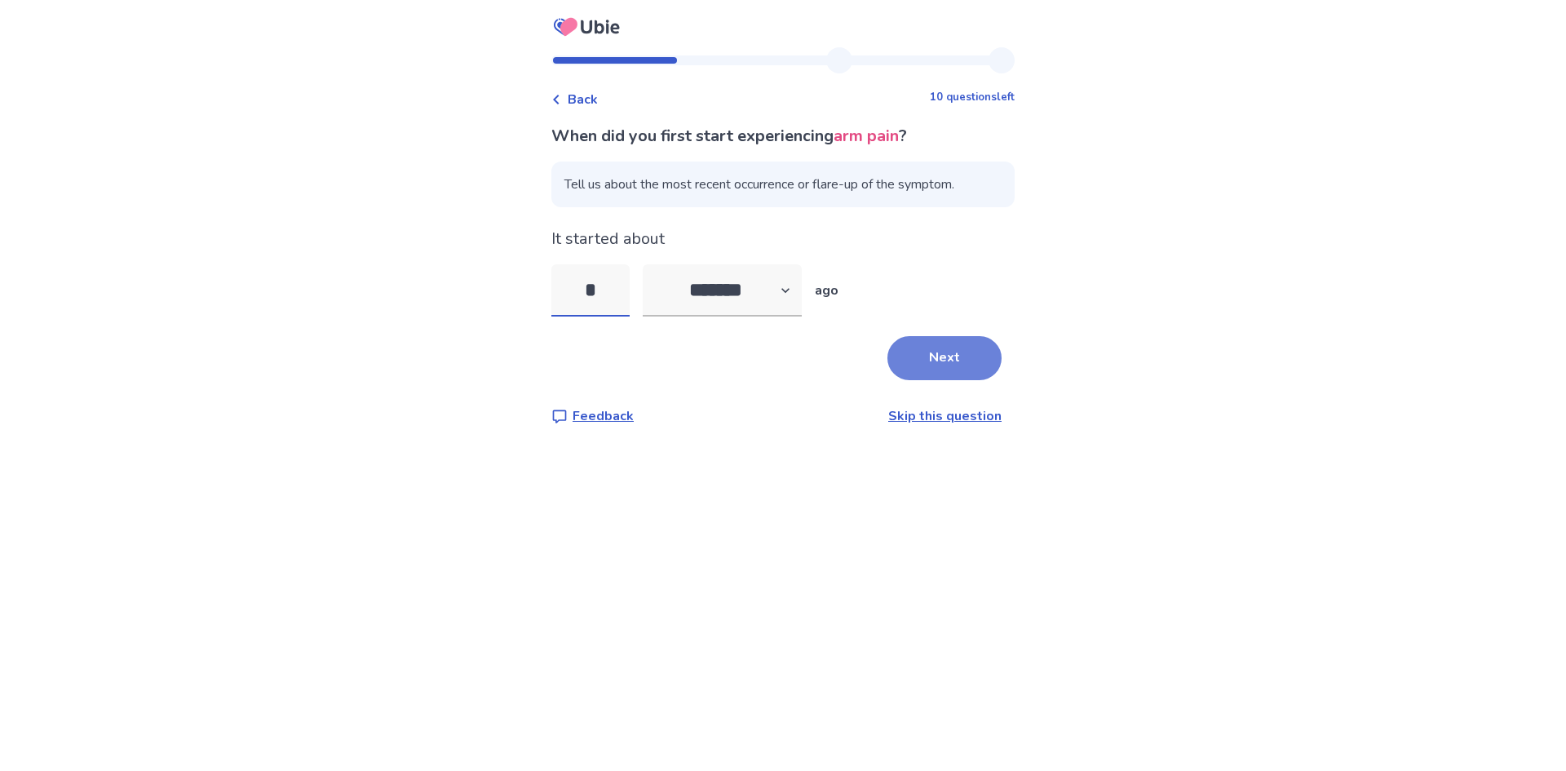
type input "*"
click at [924, 340] on button "Next" at bounding box center [944, 358] width 114 height 44
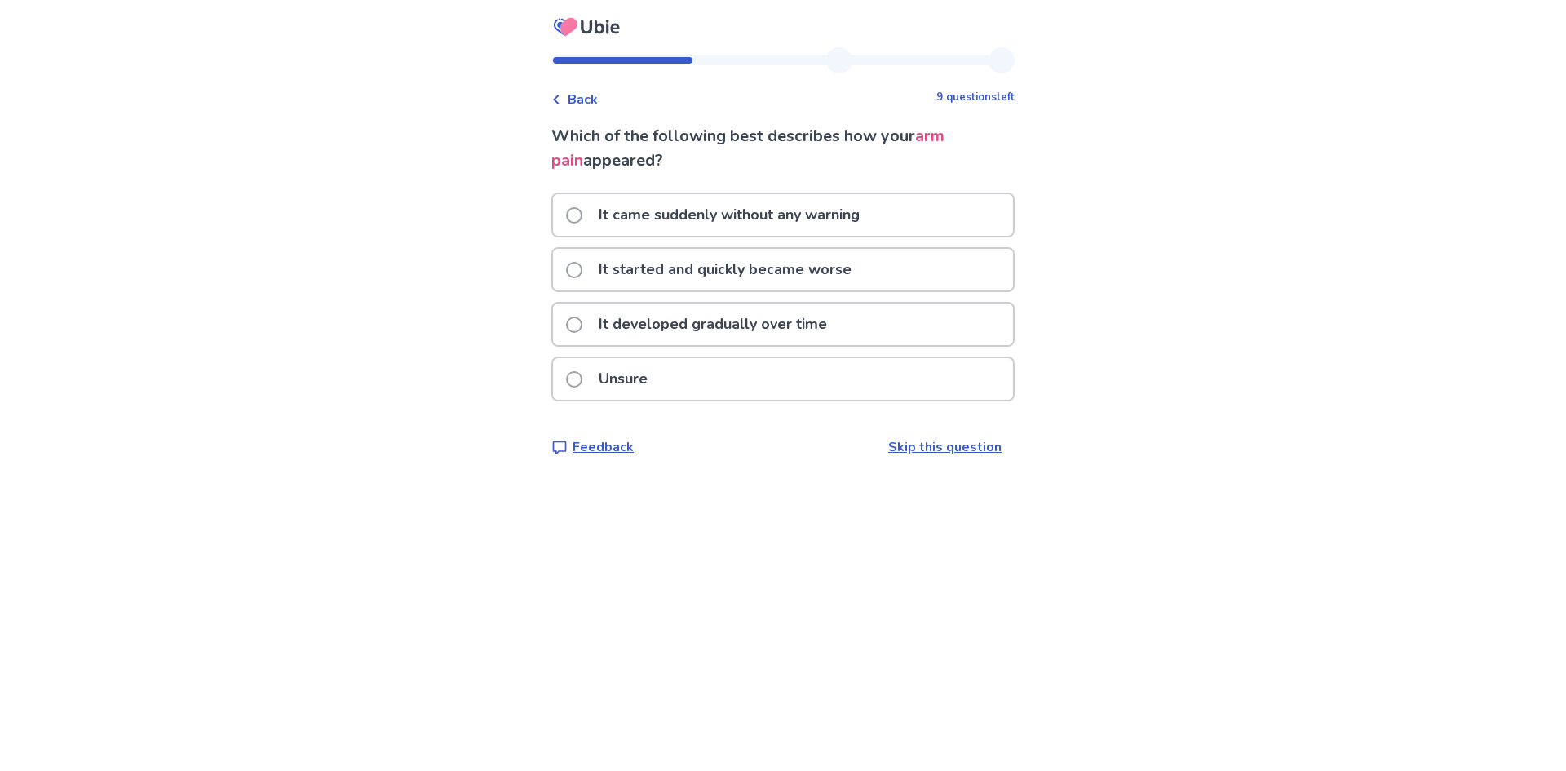
click at [729, 223] on p "It came suddenly without any warning" at bounding box center [729, 215] width 281 height 42
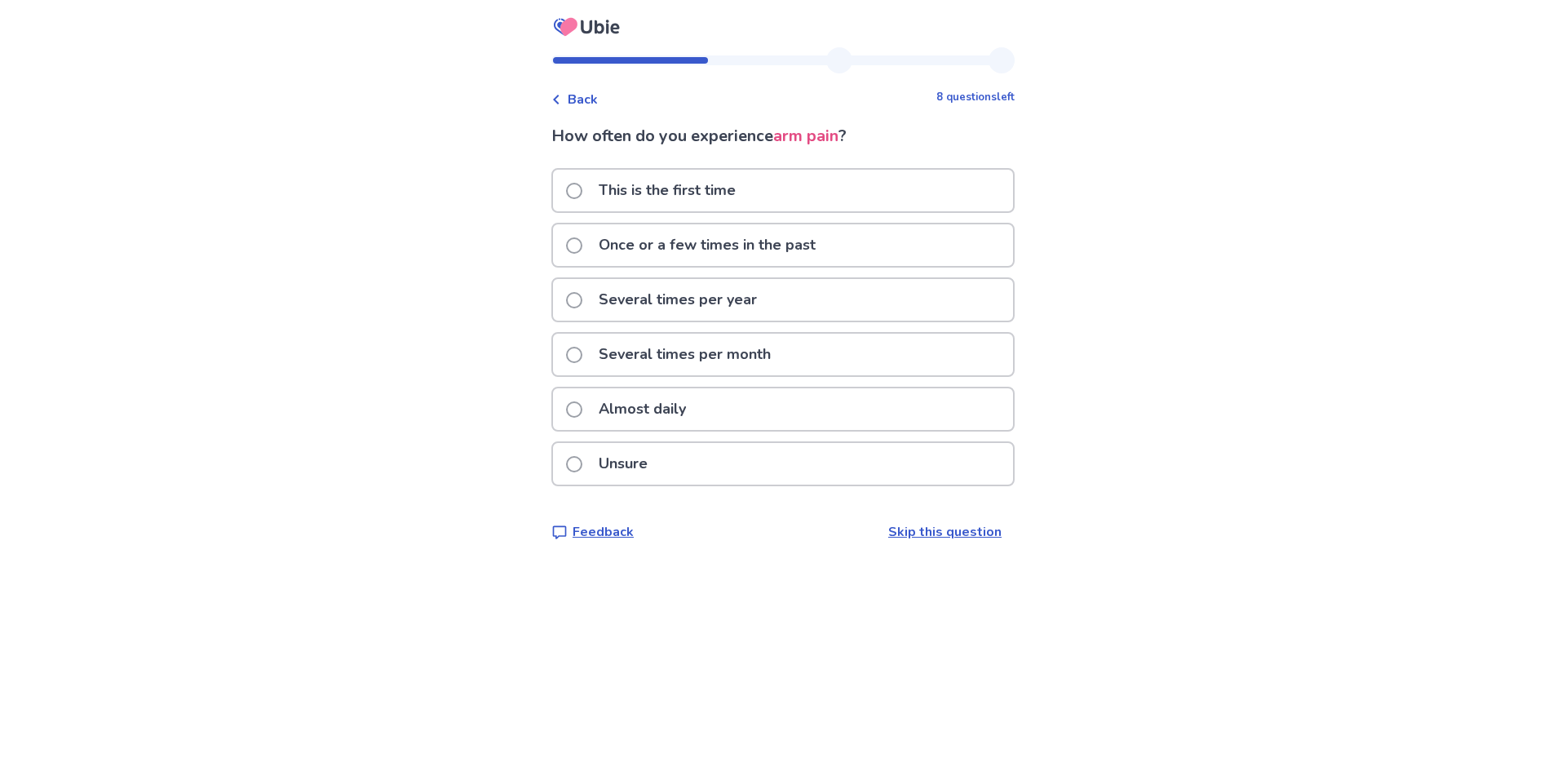
click at [825, 258] on p "Once or a few times in the past" at bounding box center [707, 245] width 236 height 42
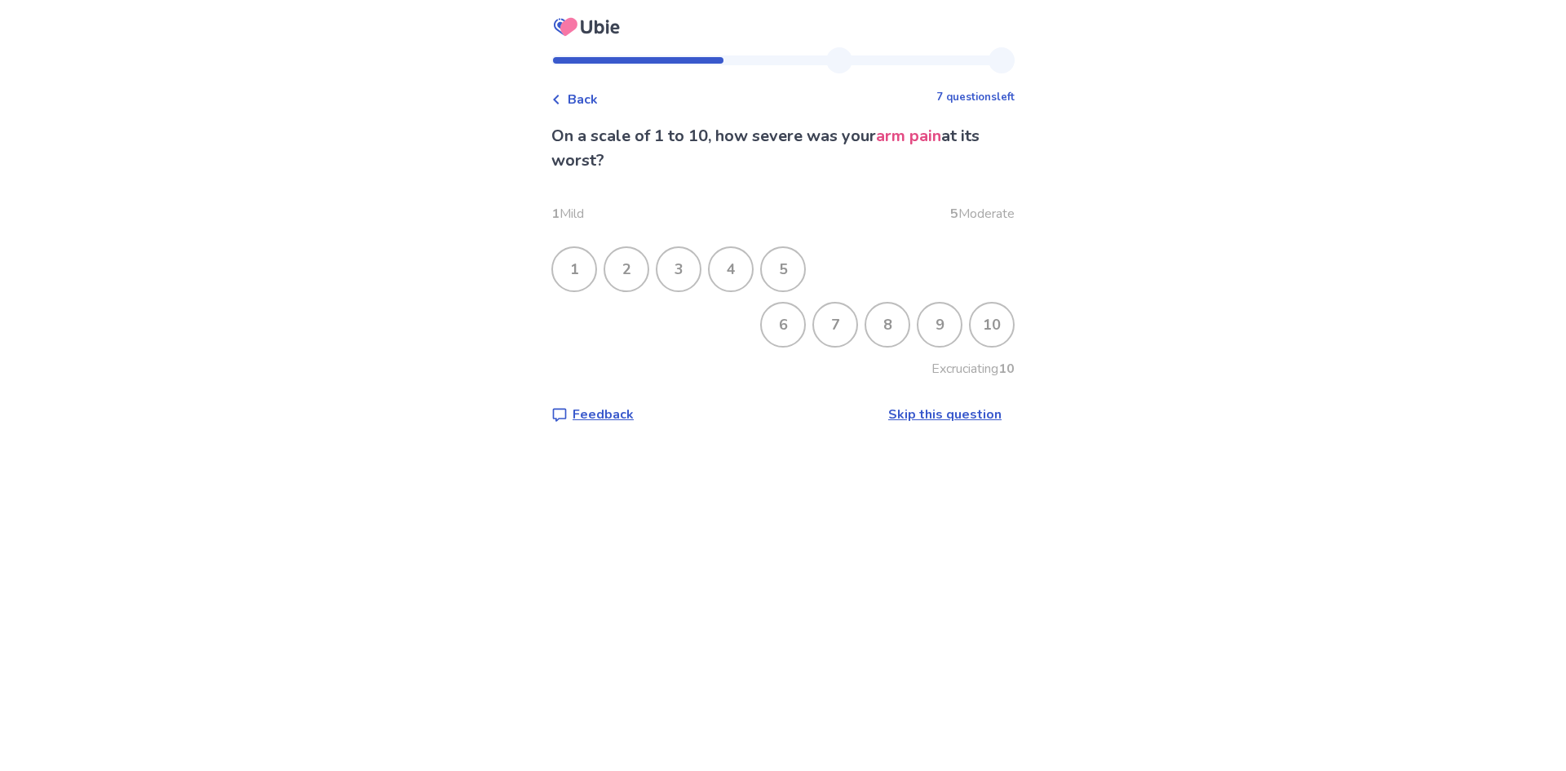
click at [782, 329] on div "6" at bounding box center [783, 324] width 42 height 42
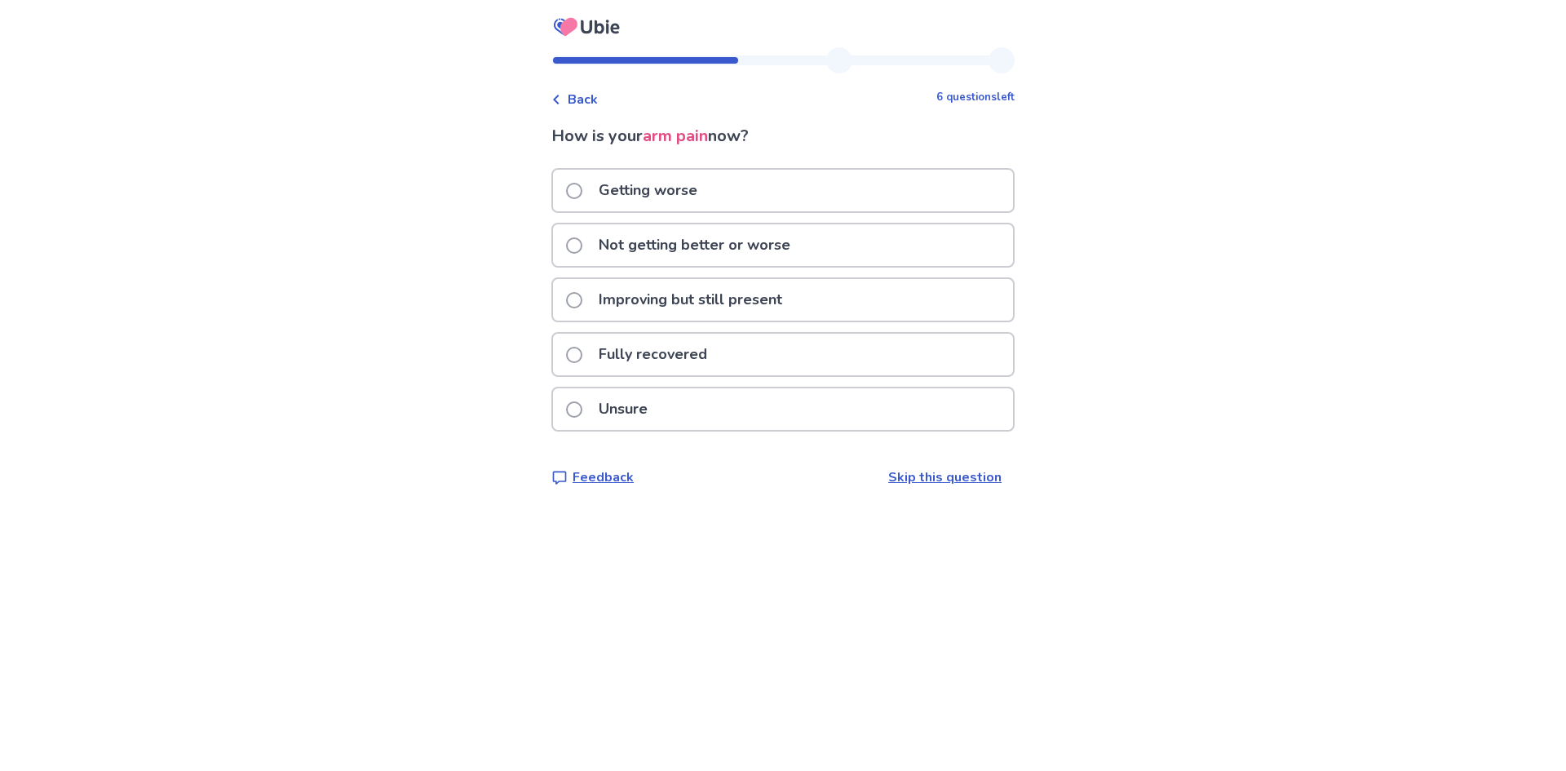
click at [674, 297] on p "Improving but still present" at bounding box center [690, 300] width 203 height 42
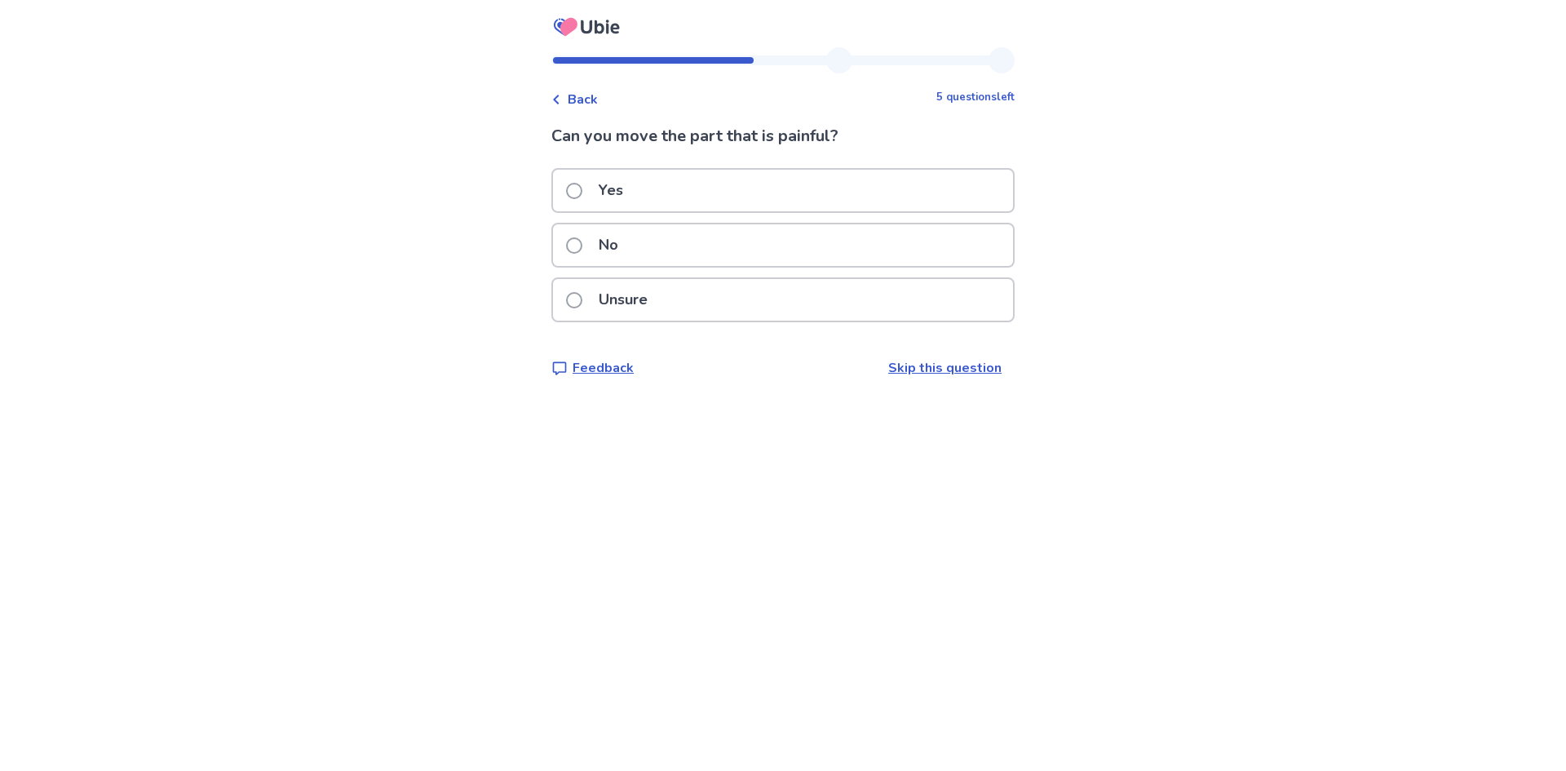
click at [648, 180] on div "Yes" at bounding box center [783, 191] width 460 height 42
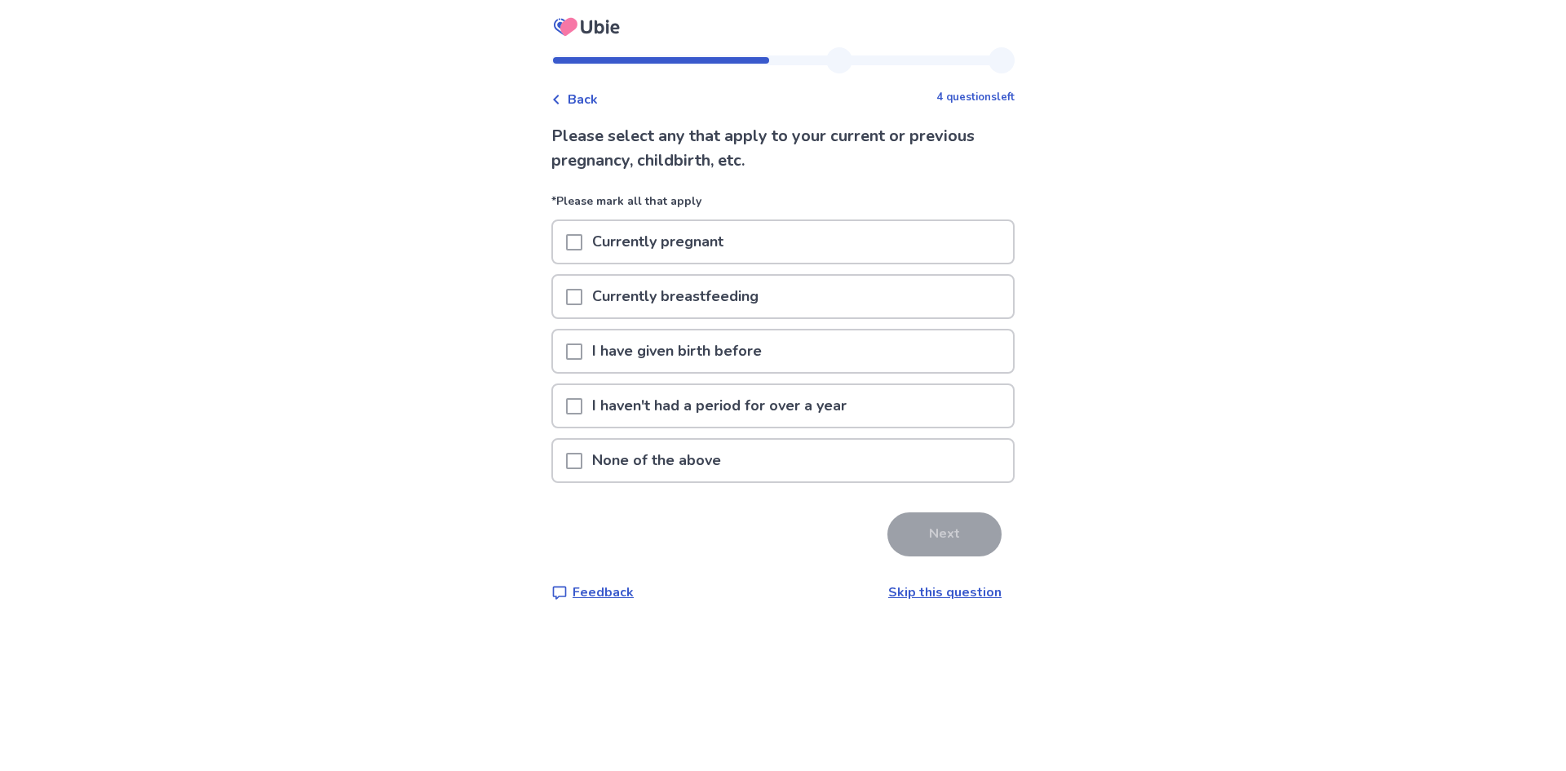
click at [662, 465] on p "None of the above" at bounding box center [656, 461] width 148 height 42
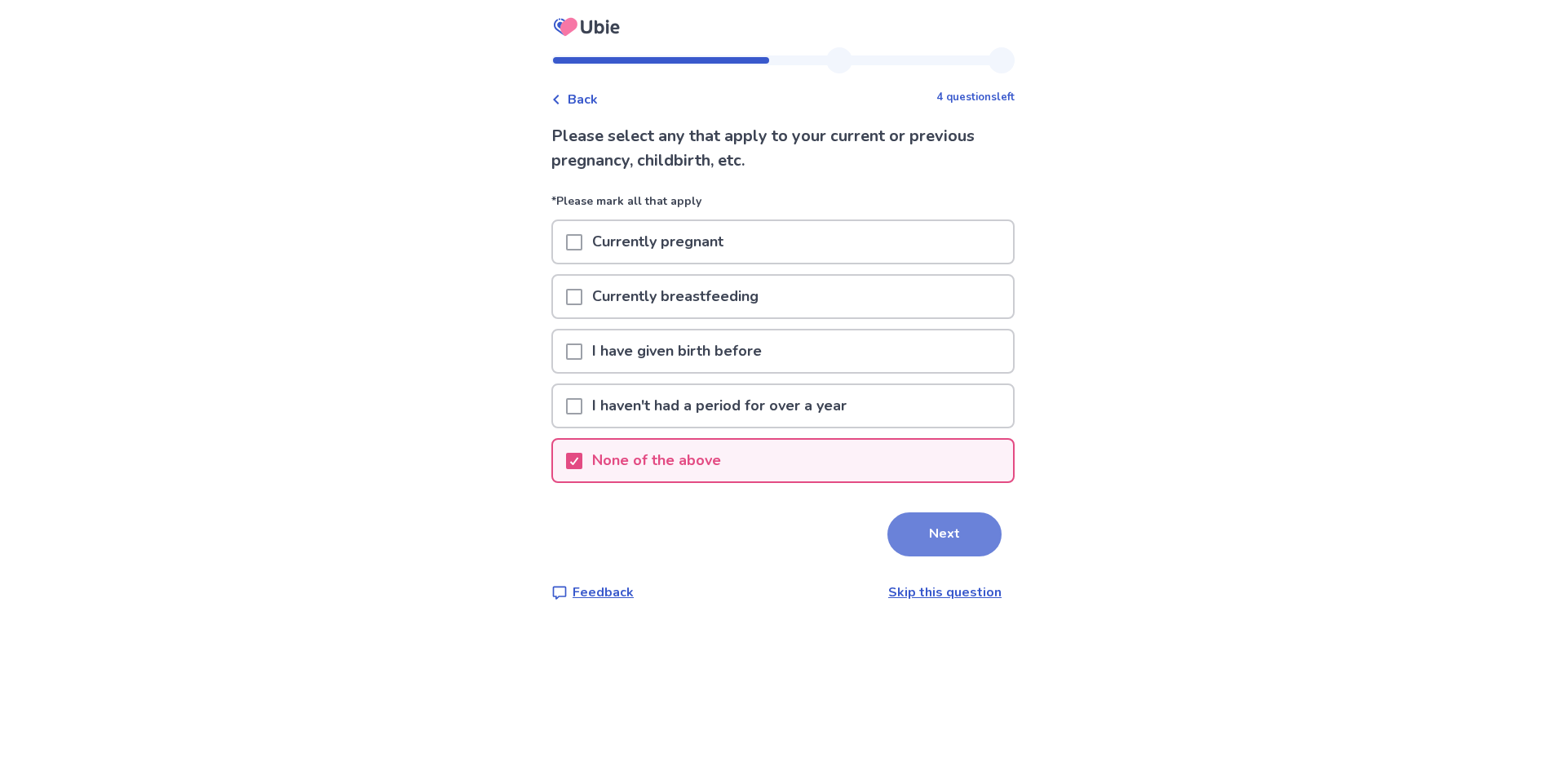
click at [952, 531] on button "Next" at bounding box center [944, 534] width 114 height 44
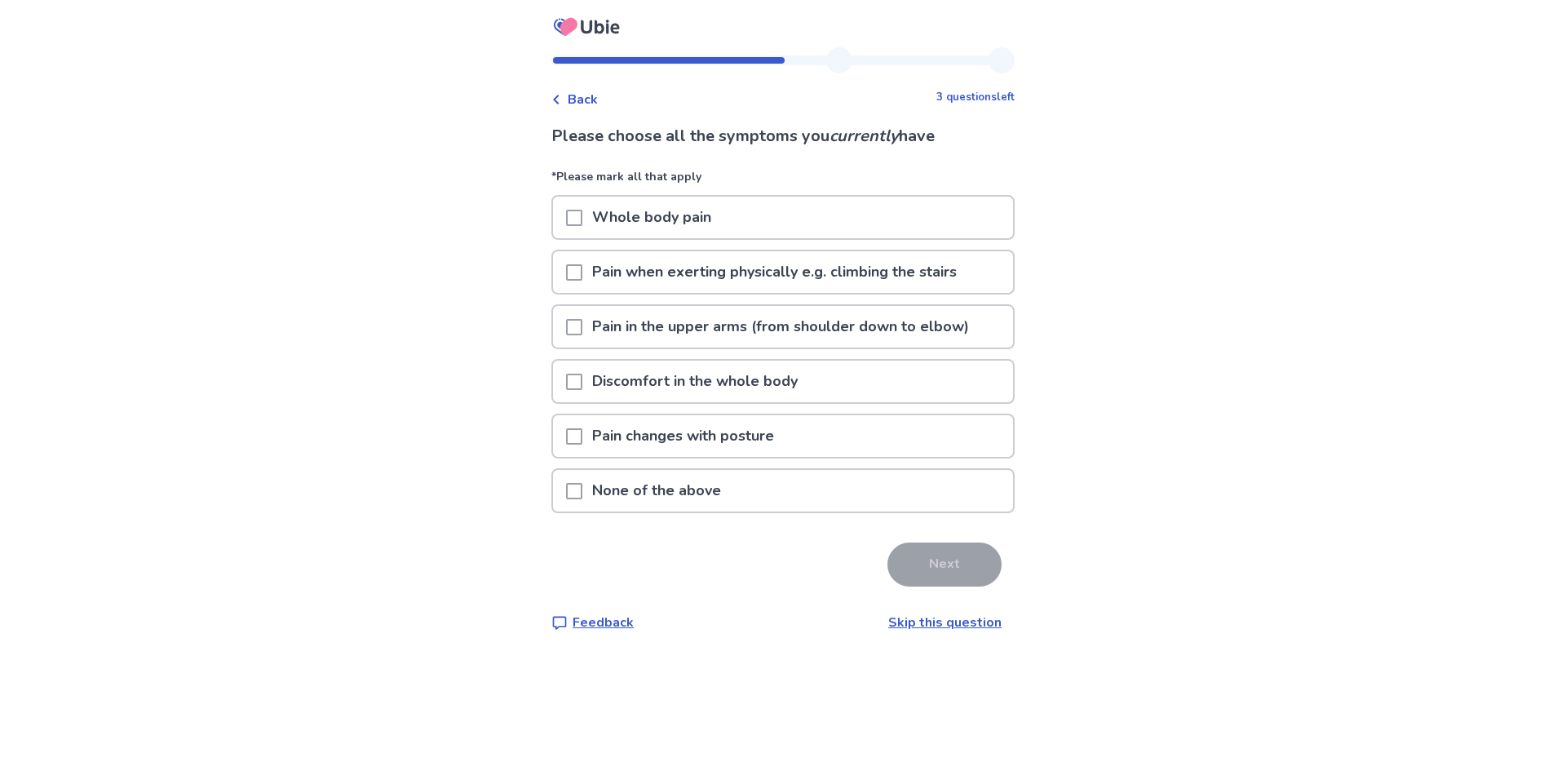
click at [580, 327] on span at bounding box center [574, 327] width 16 height 16
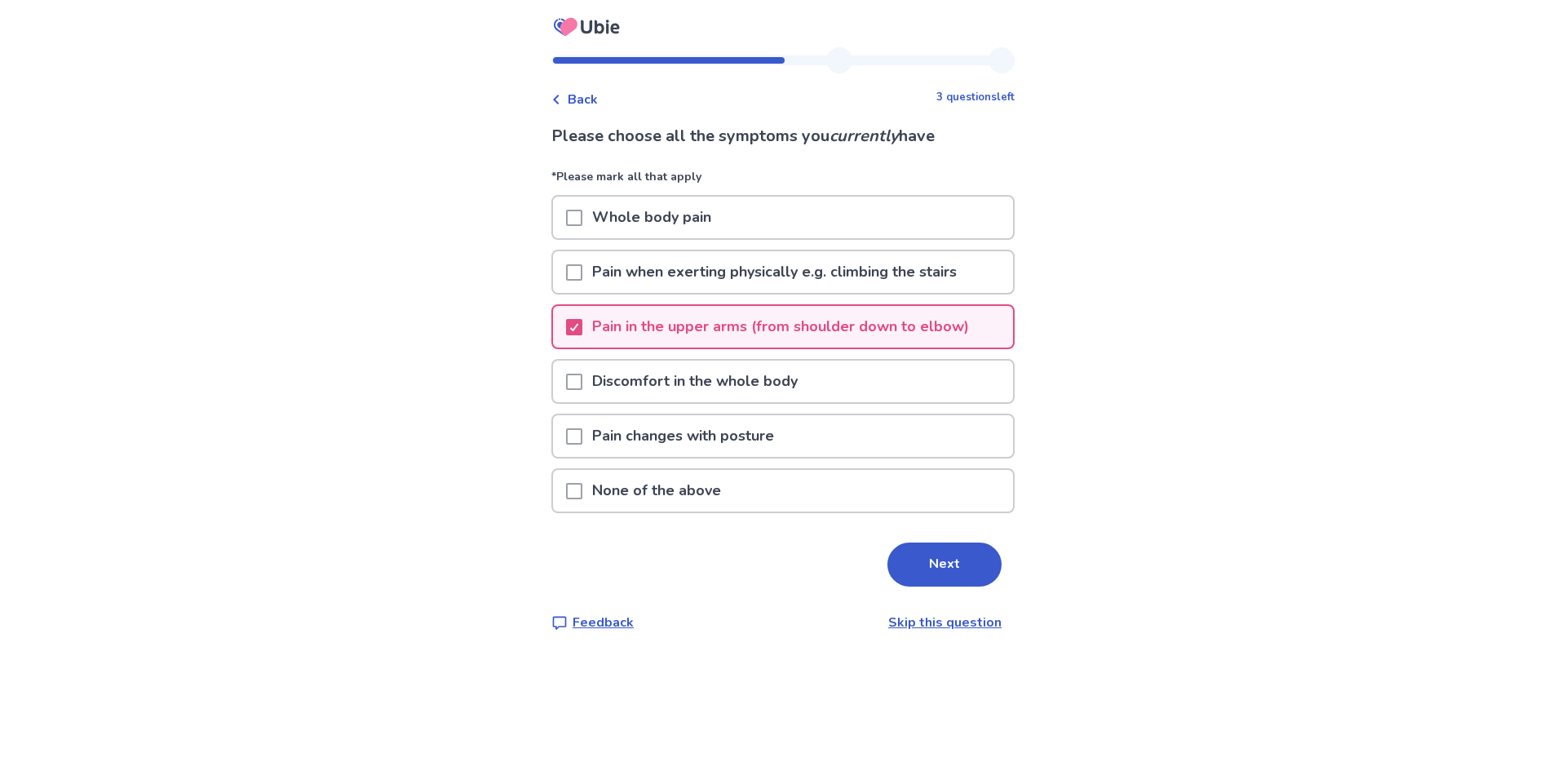
click at [593, 373] on p "Discomfort in the whole body" at bounding box center [694, 381] width 225 height 42
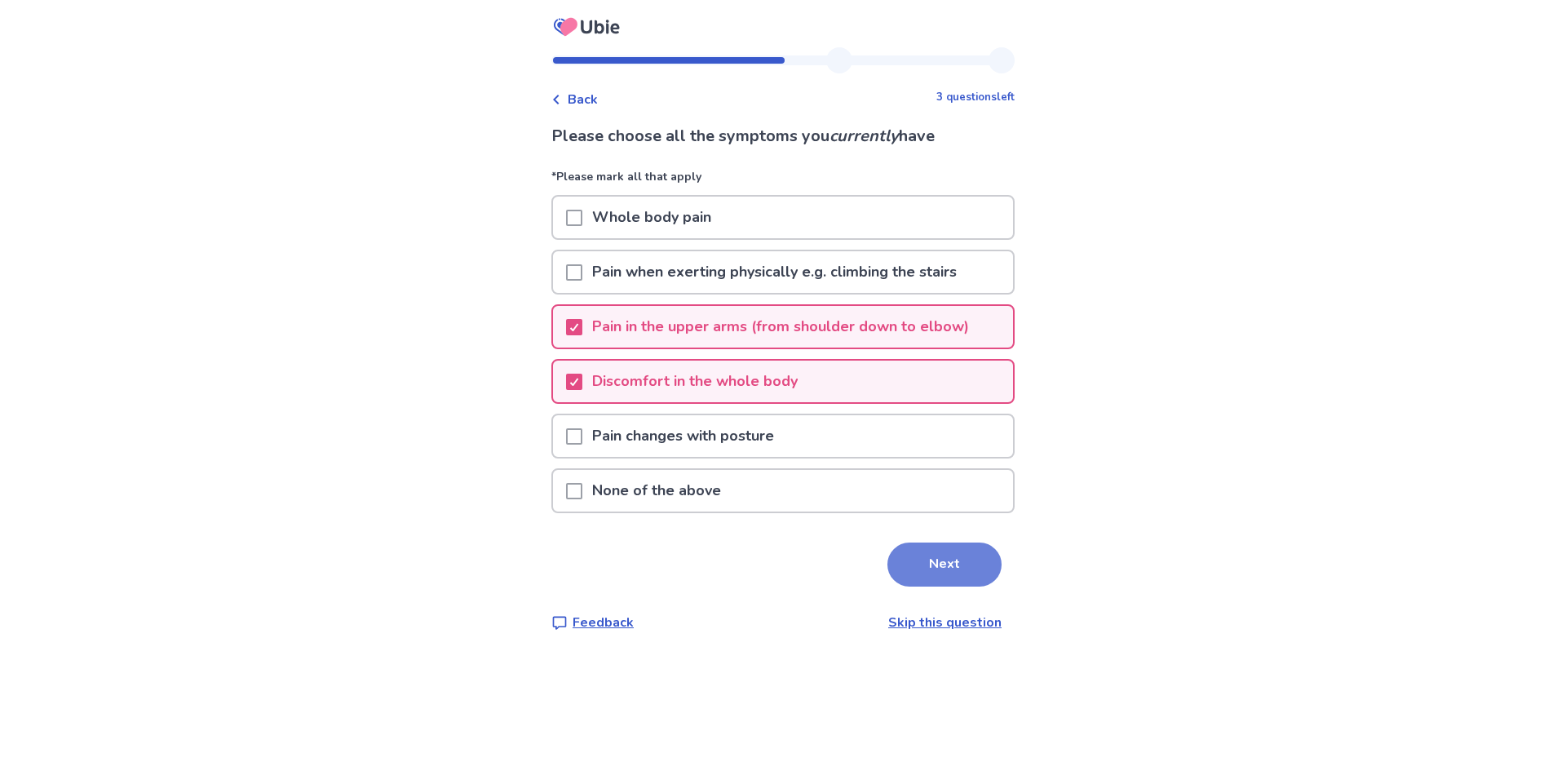
click at [920, 559] on button "Next" at bounding box center [944, 564] width 114 height 44
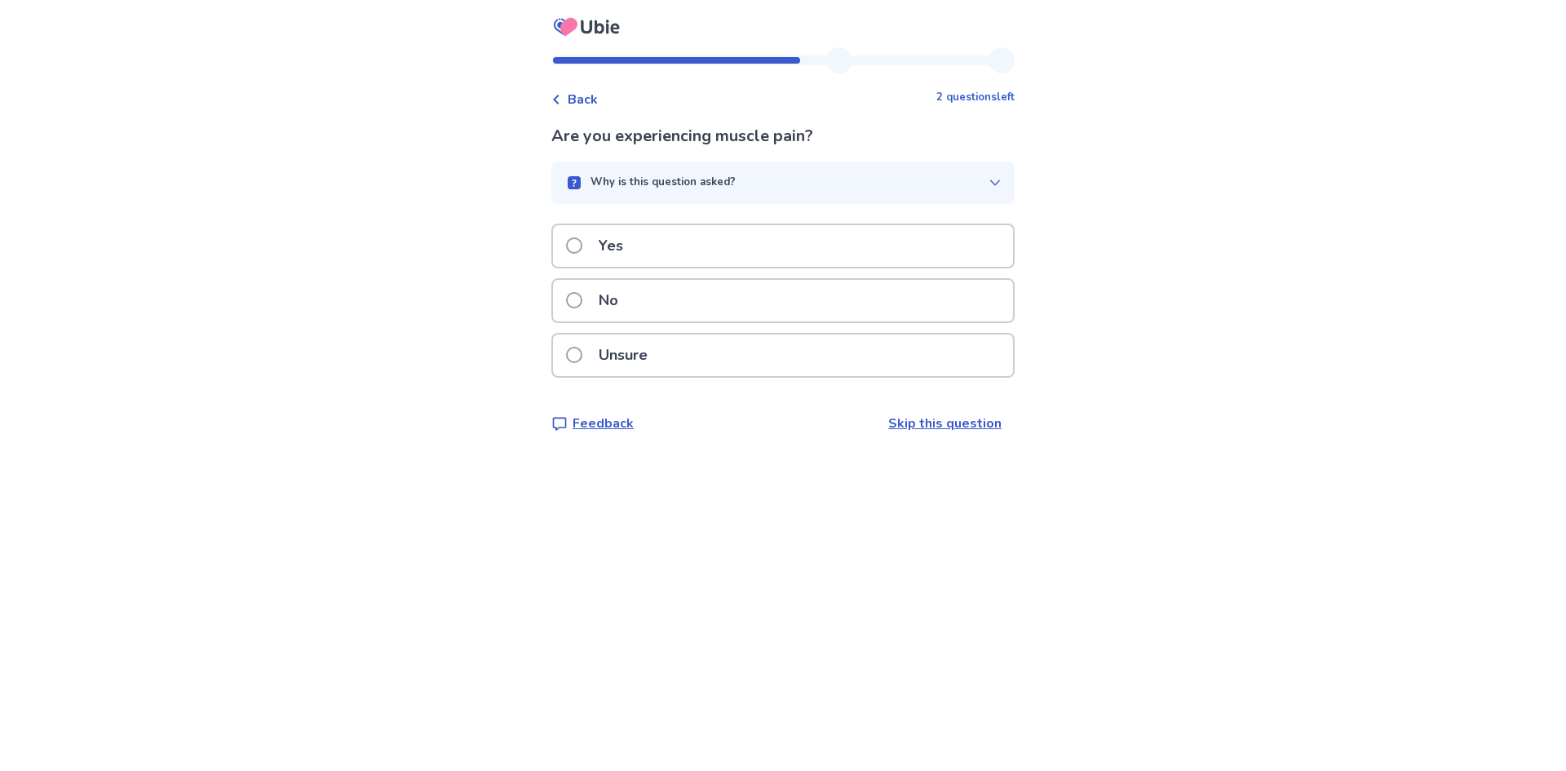
click at [622, 250] on p "Yes" at bounding box center [611, 246] width 44 height 42
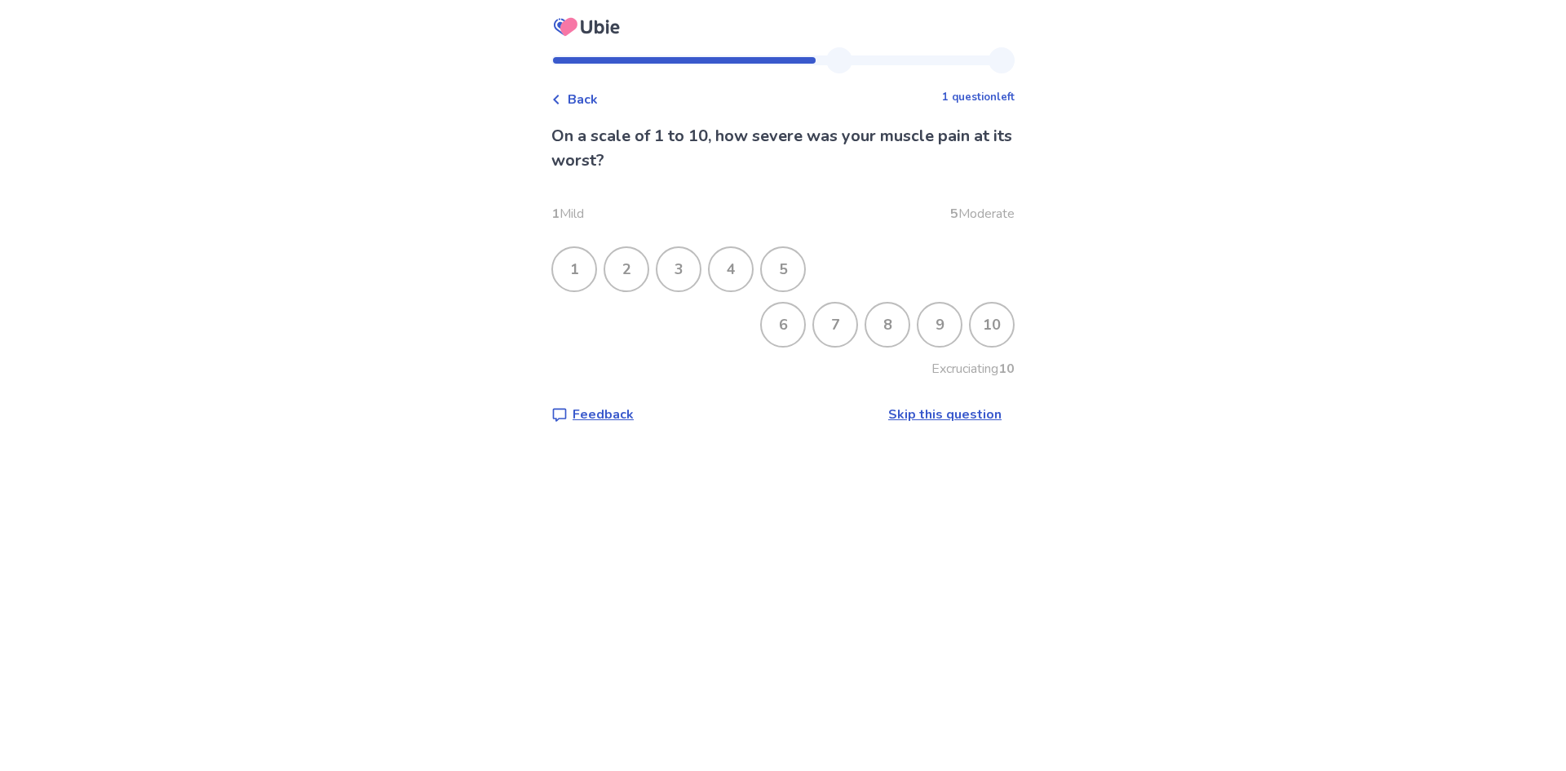
click at [781, 330] on div "6" at bounding box center [783, 324] width 42 height 42
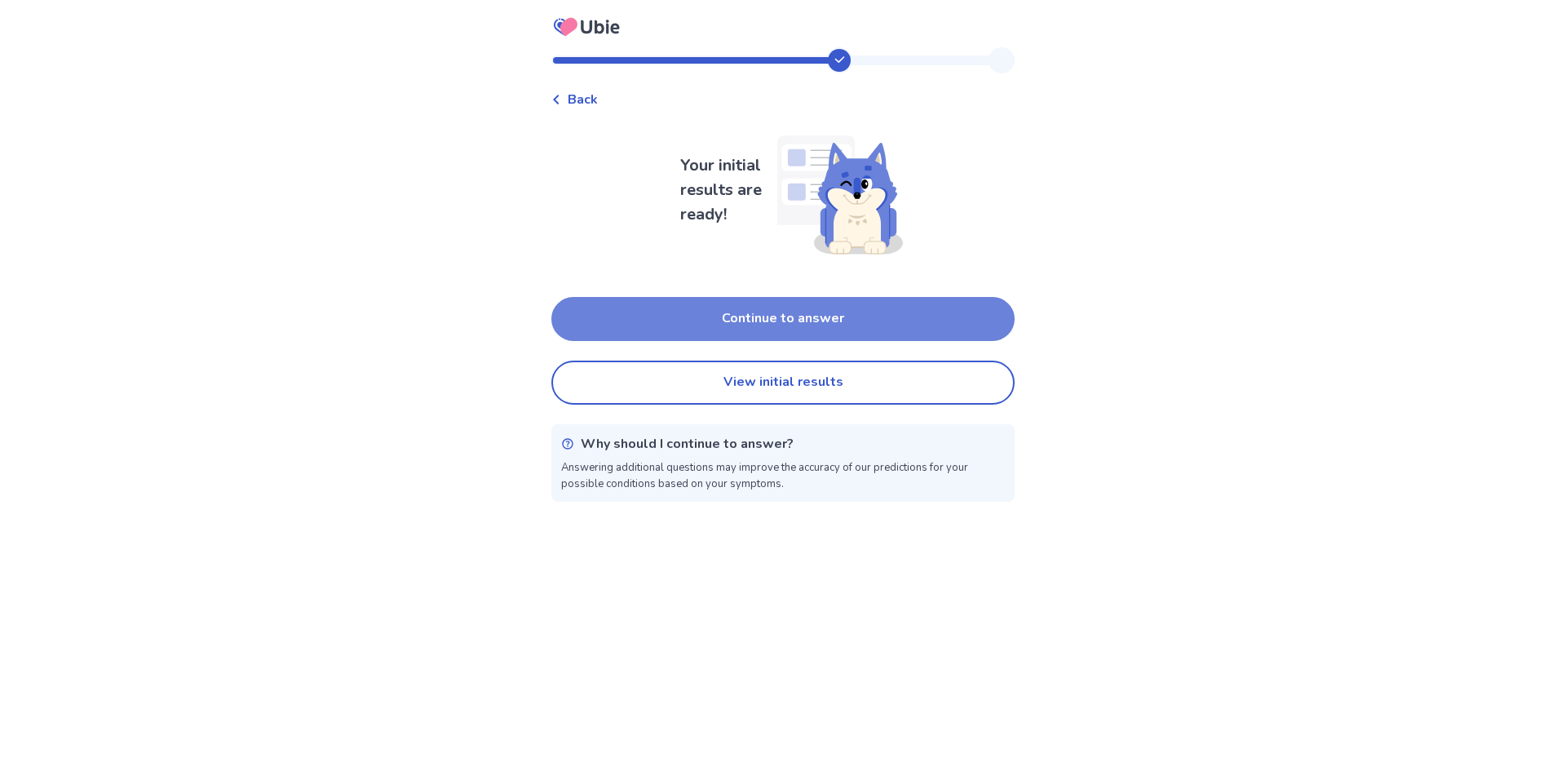
click at [784, 314] on button "Continue to answer" at bounding box center [782, 319] width 463 height 44
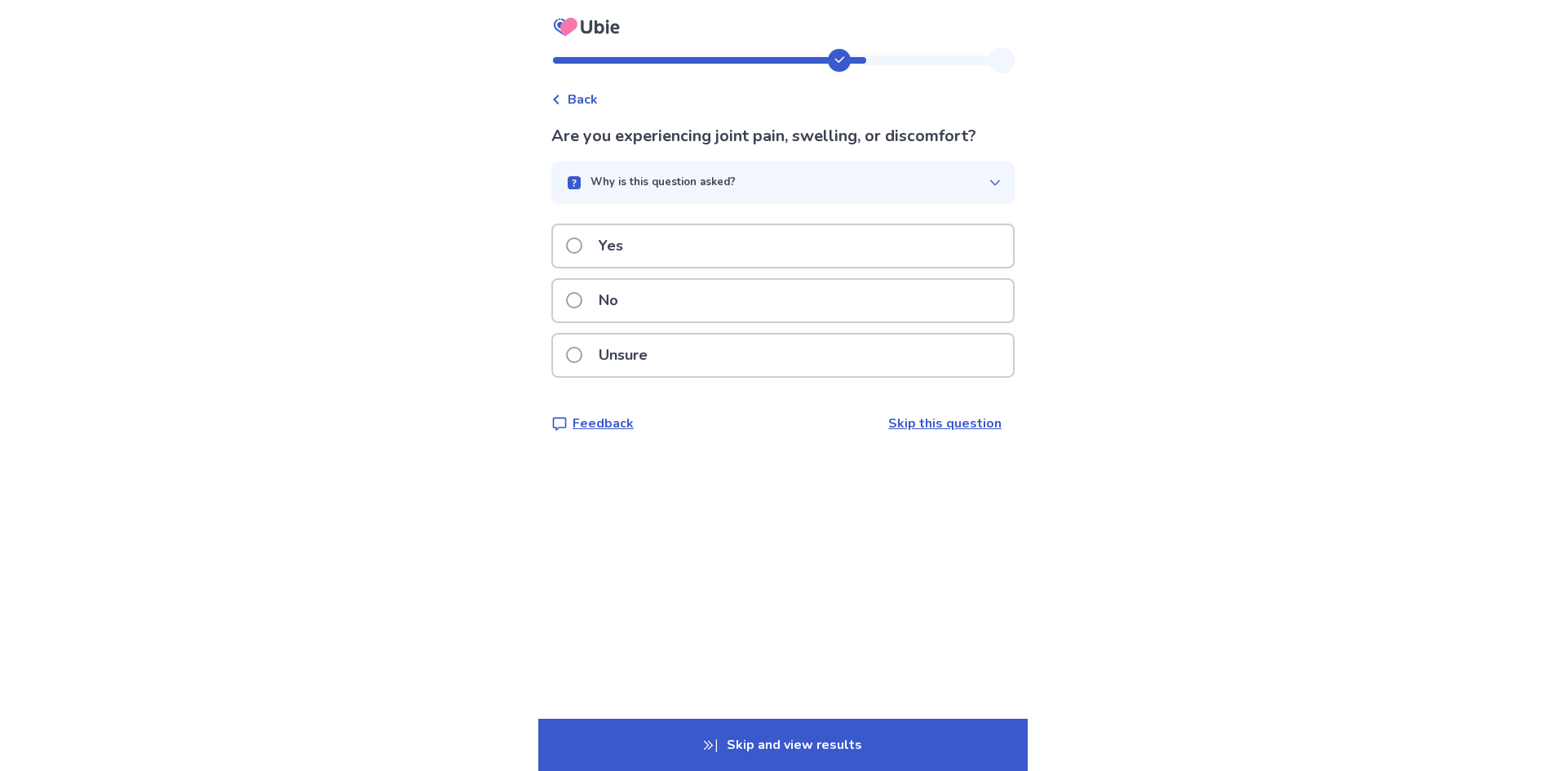
click at [744, 316] on div "No" at bounding box center [783, 301] width 460 height 42
click at [672, 263] on div "Yes" at bounding box center [783, 246] width 460 height 42
click at [646, 252] on div "Yes" at bounding box center [783, 246] width 460 height 42
click at [643, 303] on div "No" at bounding box center [783, 301] width 460 height 42
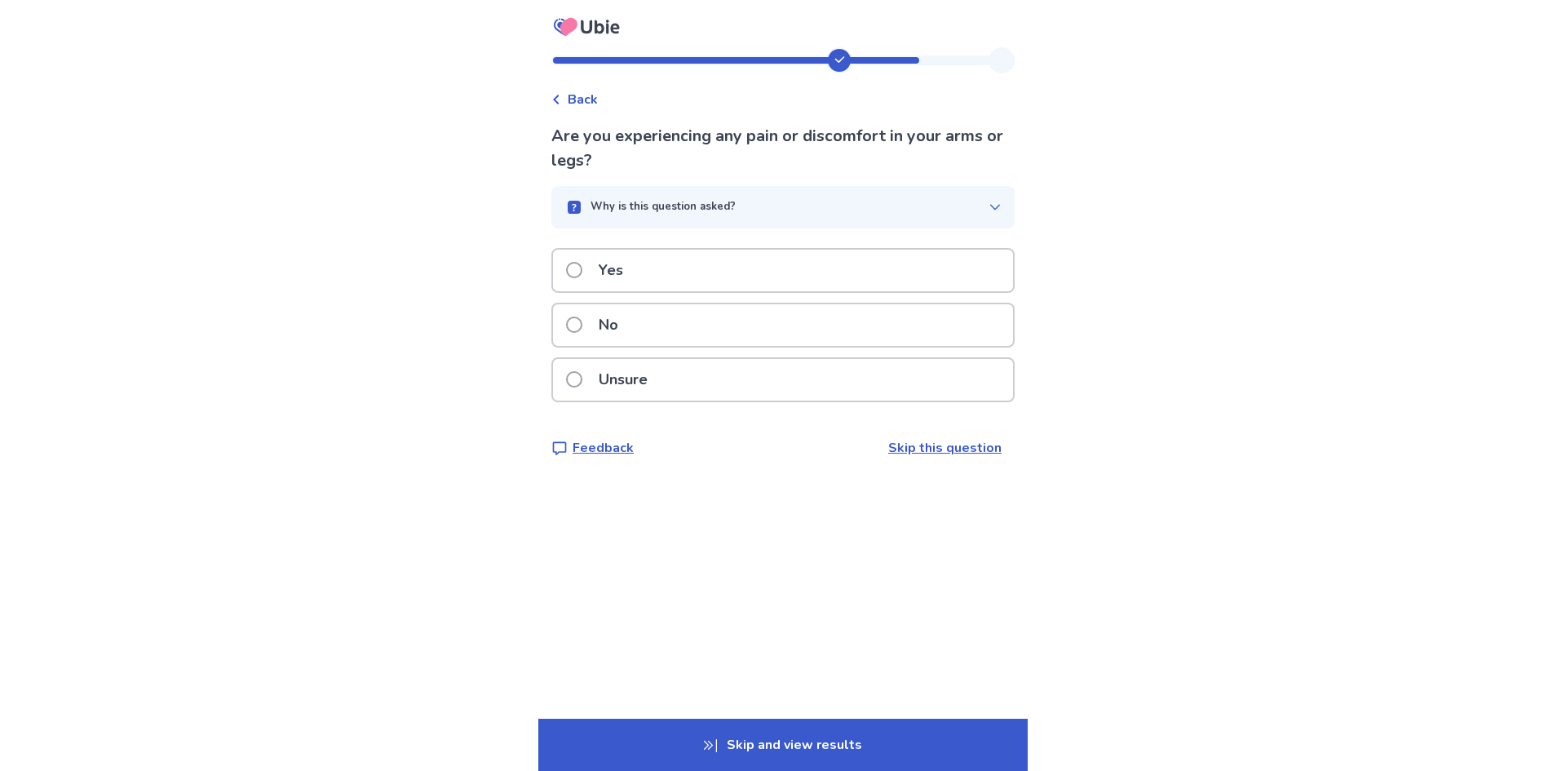
click at [674, 267] on div "Yes" at bounding box center [783, 271] width 460 height 42
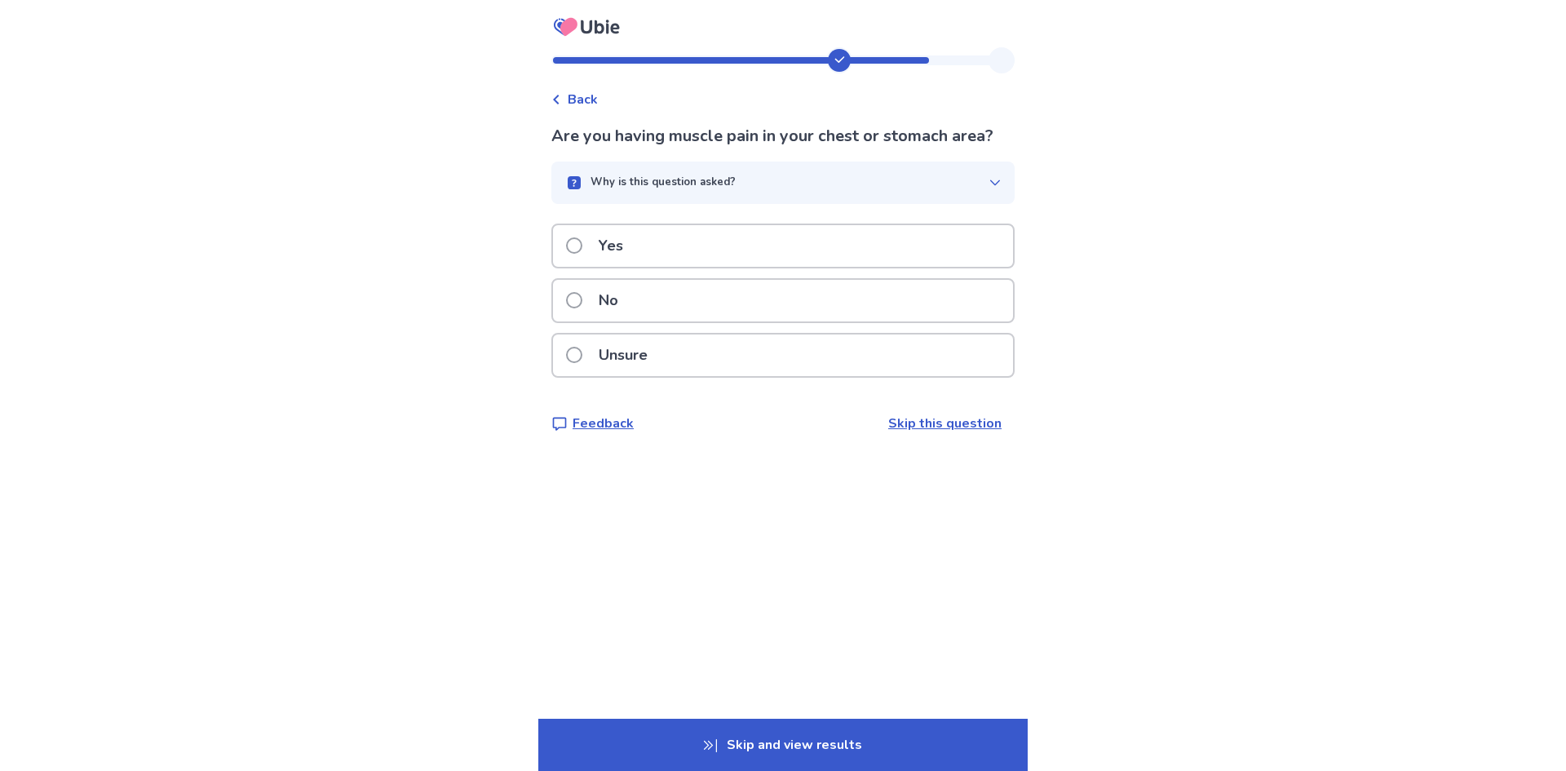
click at [666, 294] on div "No" at bounding box center [783, 301] width 460 height 42
click at [677, 289] on div "No" at bounding box center [783, 301] width 460 height 42
click at [710, 246] on div "Yes" at bounding box center [783, 246] width 460 height 42
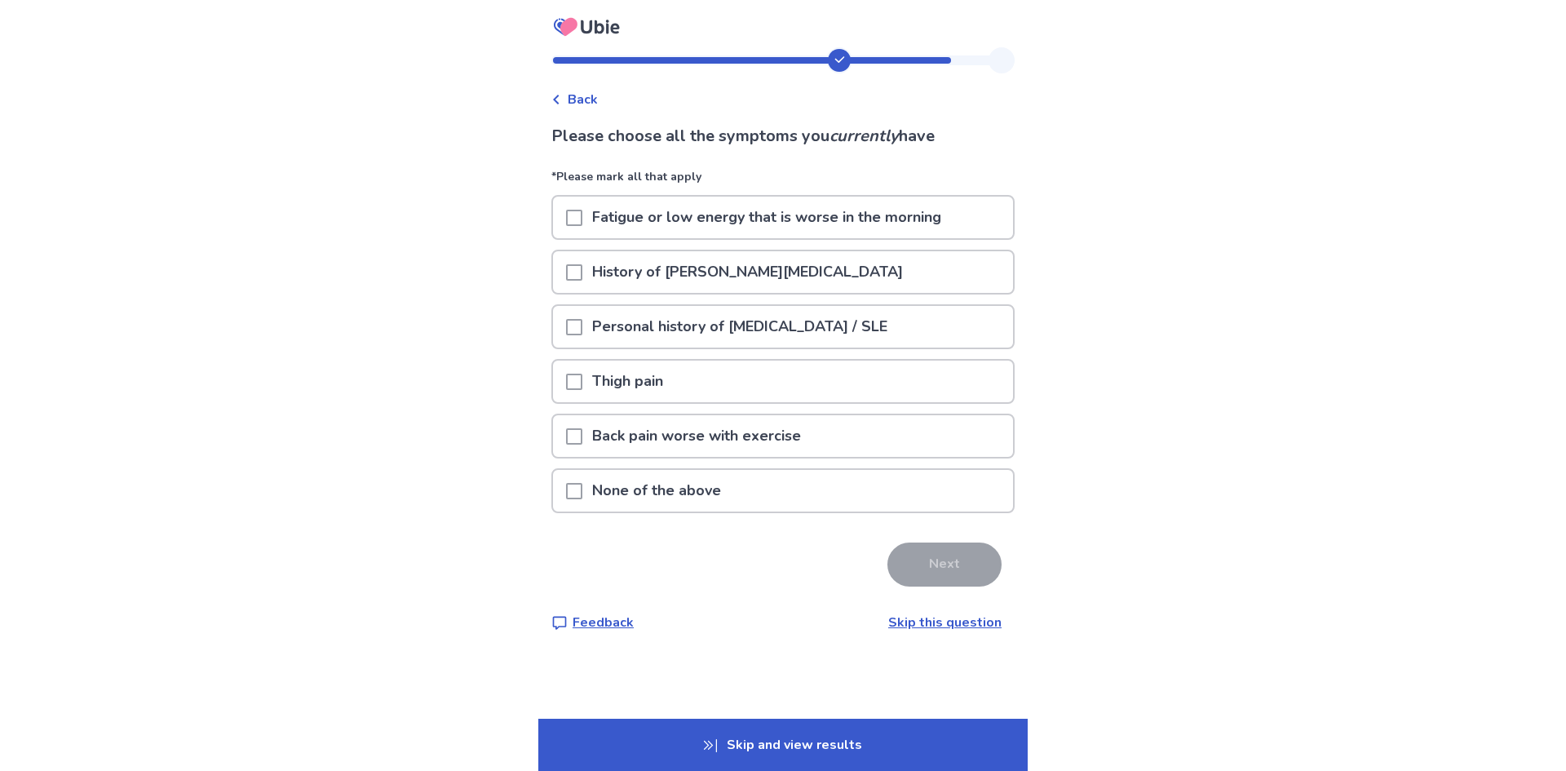
click at [625, 378] on p "Thigh pain" at bounding box center [627, 381] width 91 height 42
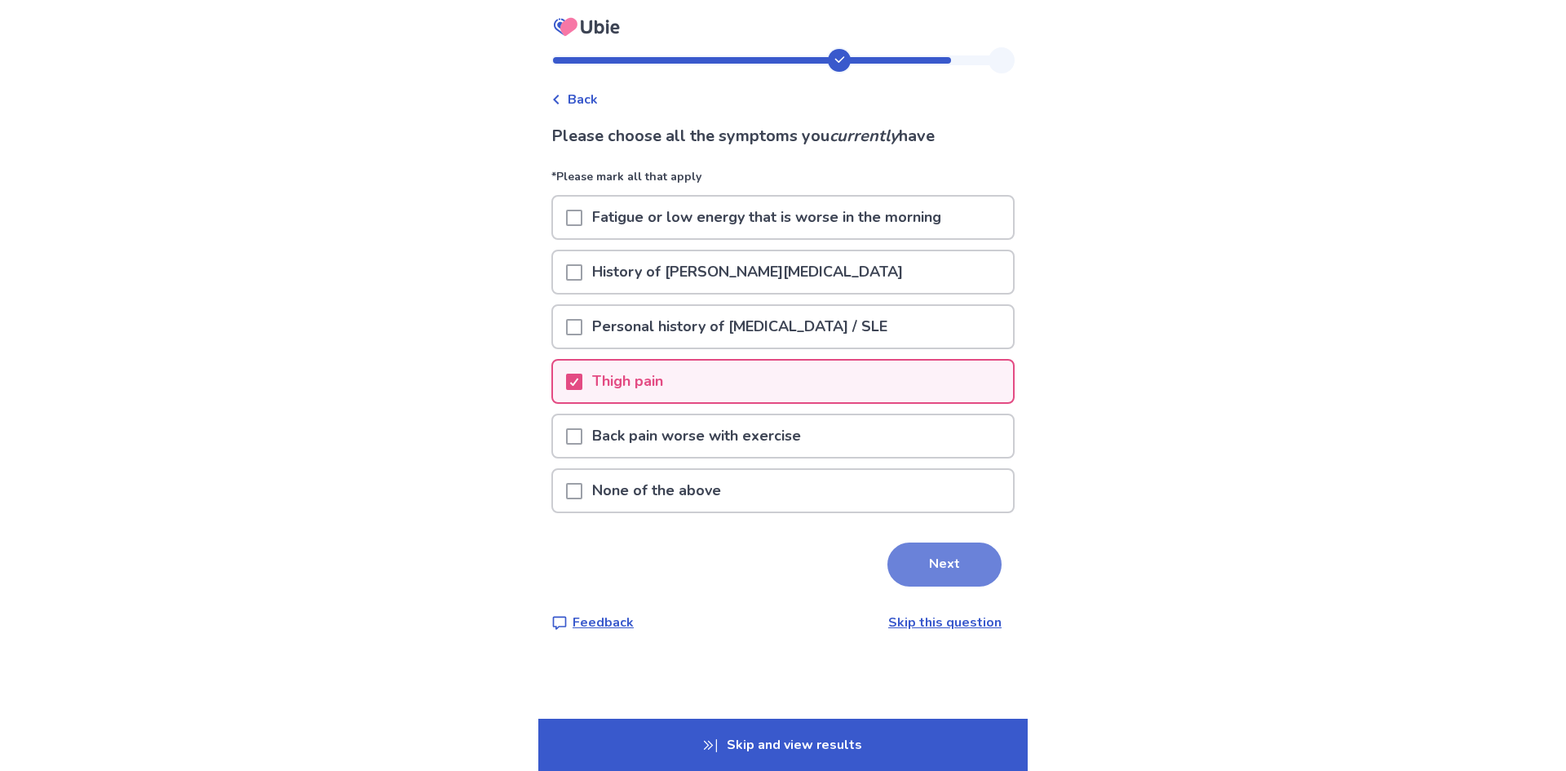
click at [983, 551] on button "Next" at bounding box center [944, 564] width 114 height 44
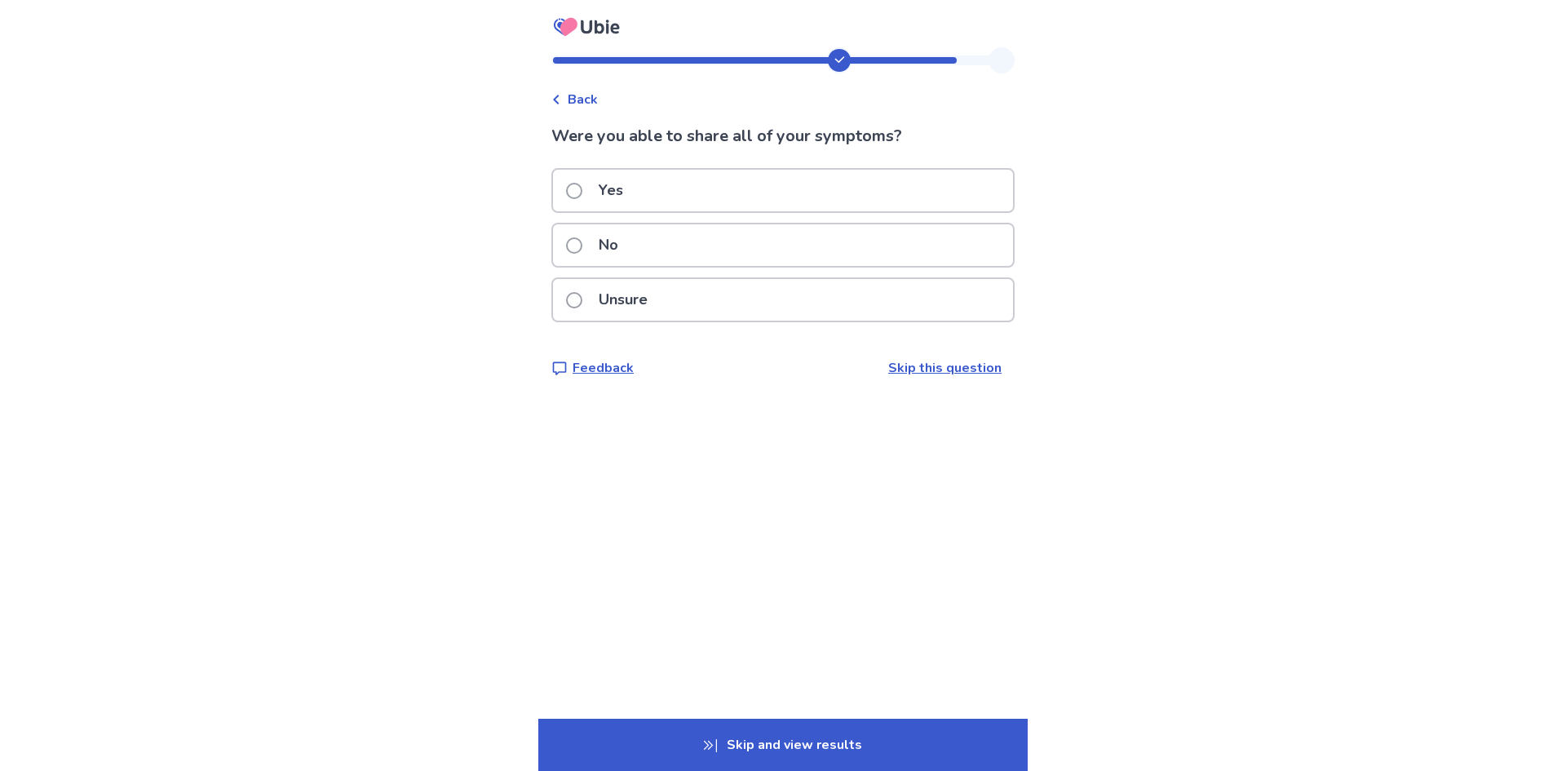
click at [741, 183] on div "Yes" at bounding box center [783, 191] width 460 height 42
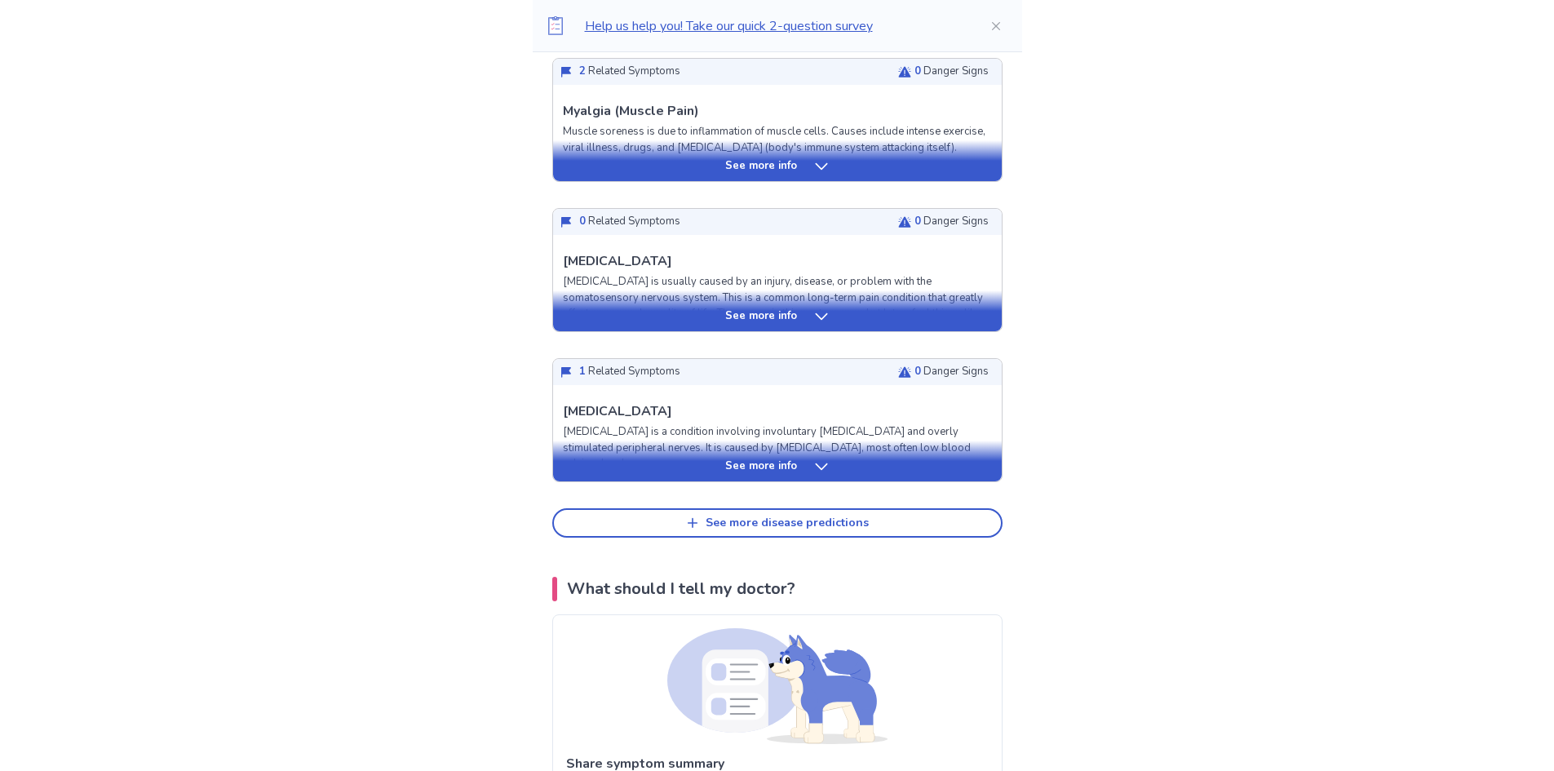
scroll to position [652, 0]
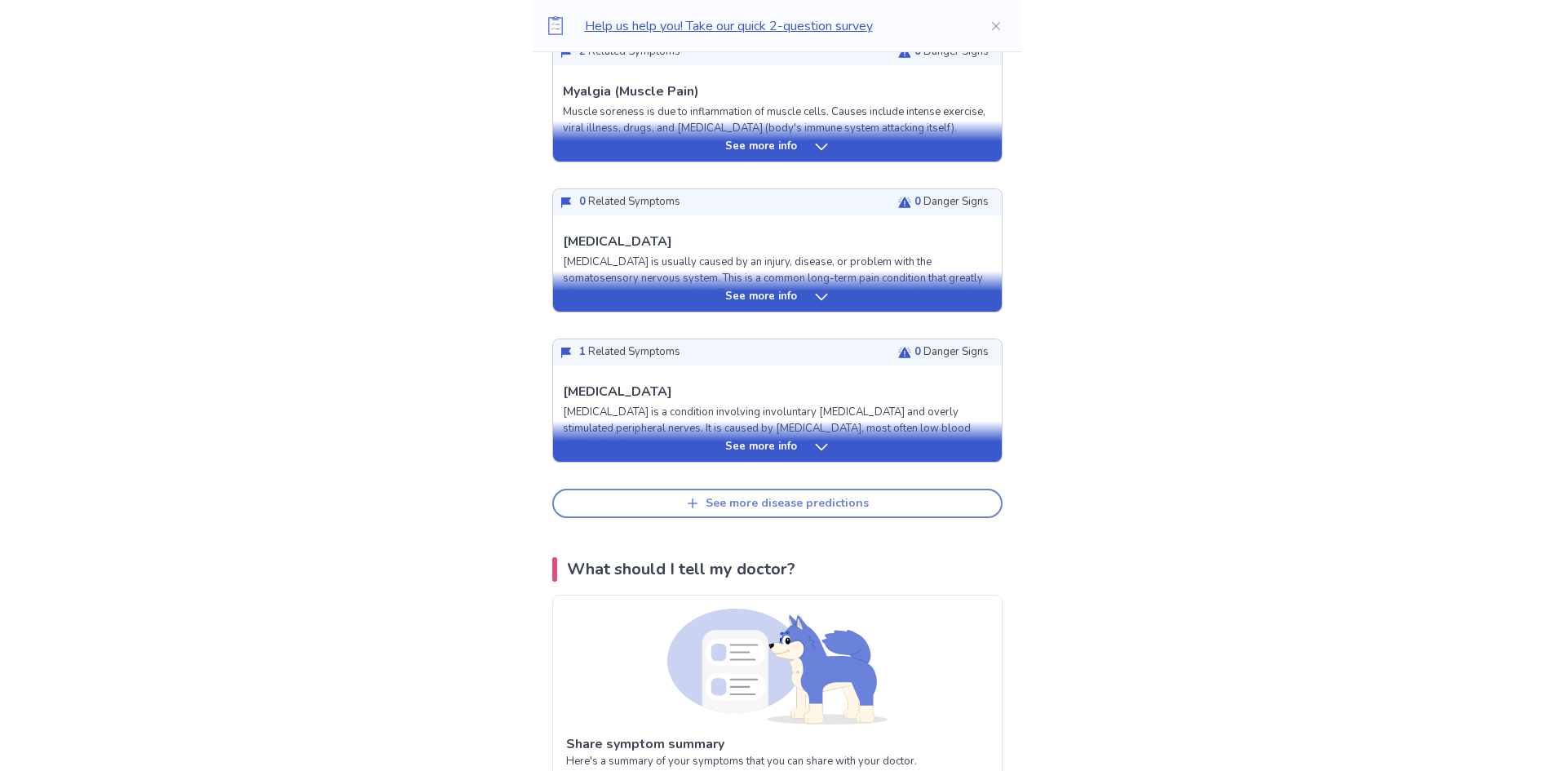
click at [709, 497] on div "See more disease predictions" at bounding box center [786, 504] width 163 height 14
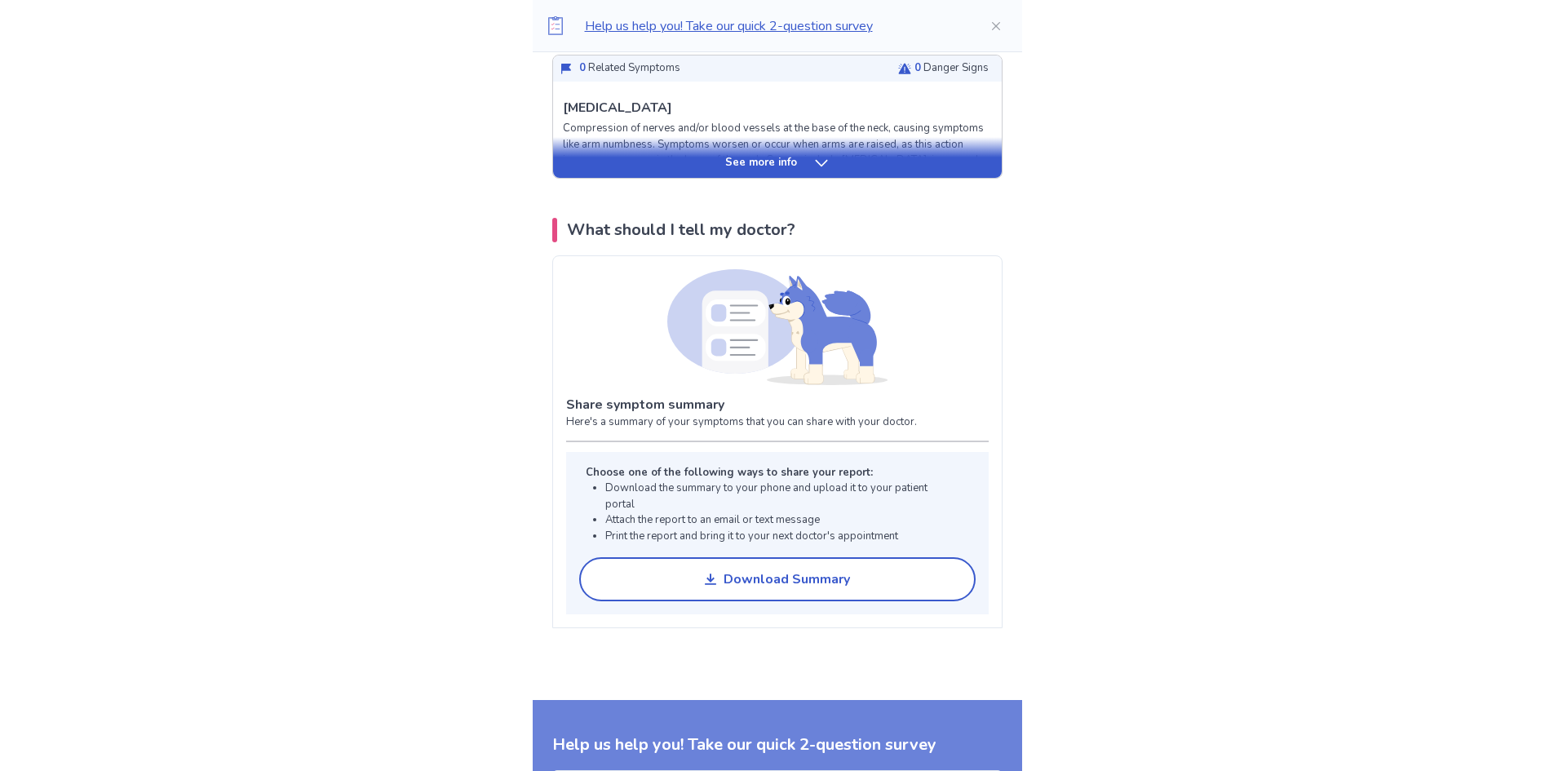
scroll to position [1794, 0]
